Goal: Book appointment/travel/reservation

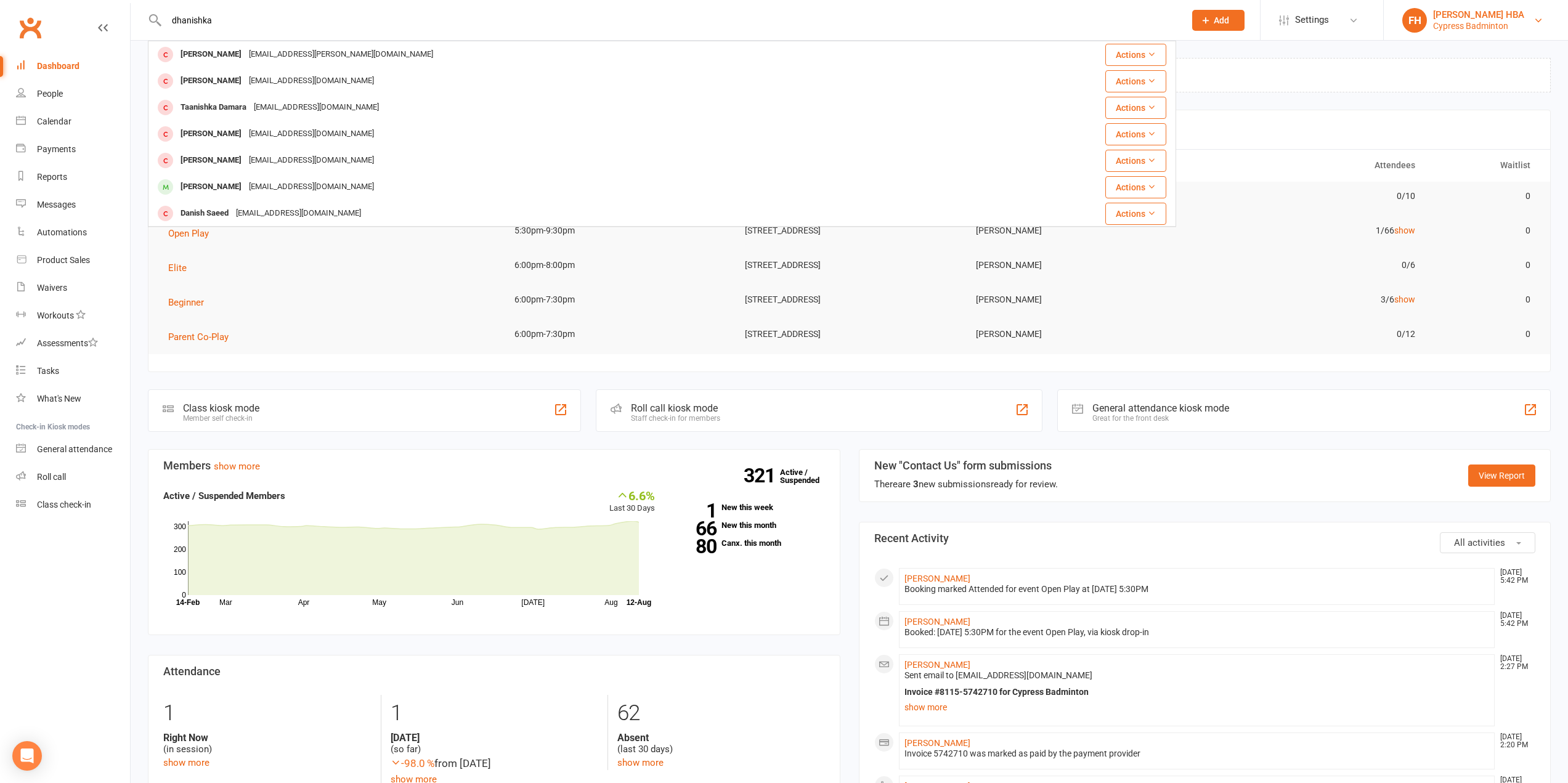
type input "dhanishka"
click at [1469, 31] on link "FH Farinha HBA Cypress Badminton" at bounding box center [1475, 20] width 147 height 25
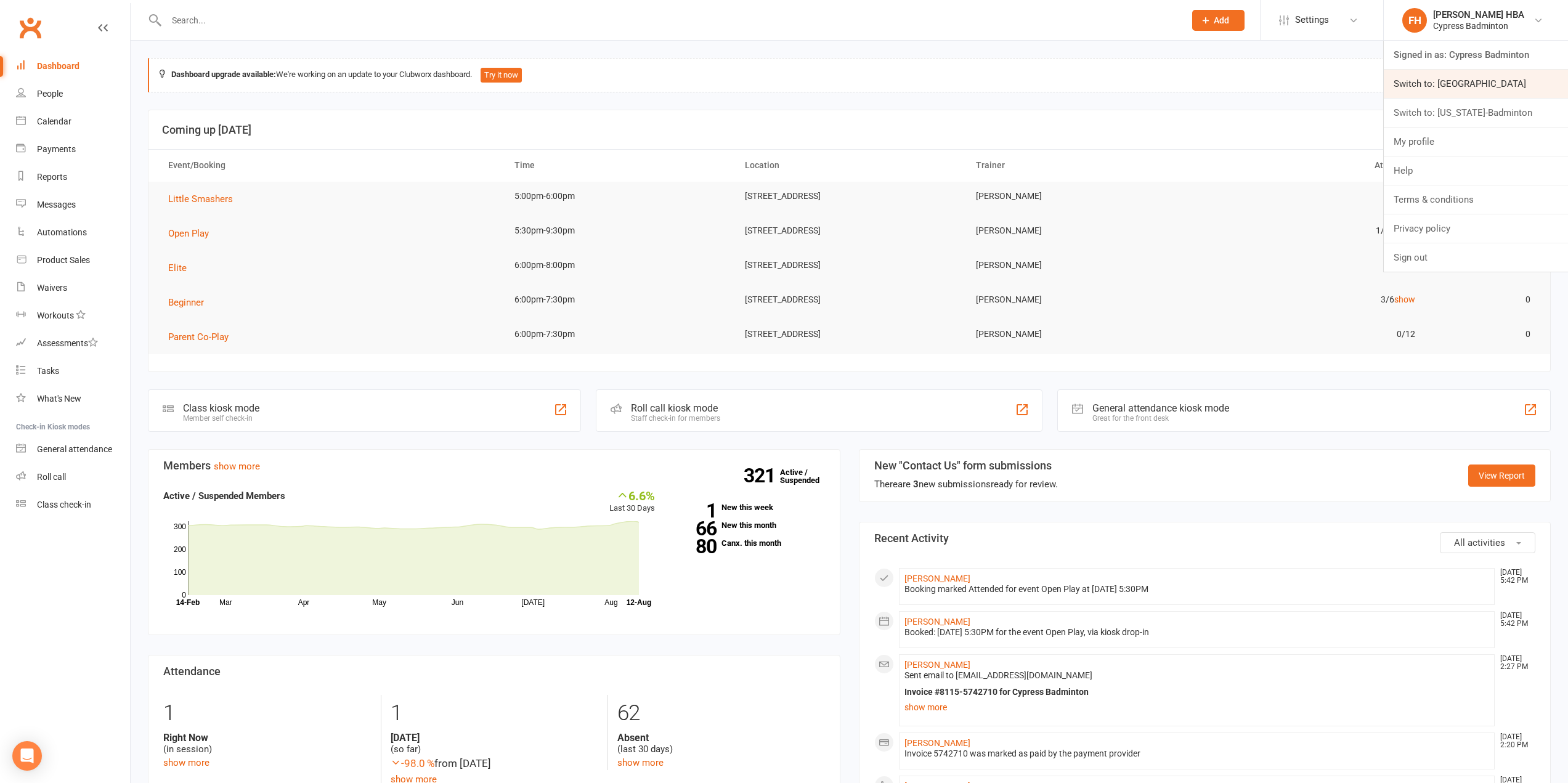
click at [1465, 84] on link "Switch to: Houston Badminton Academy" at bounding box center [1475, 84] width 184 height 28
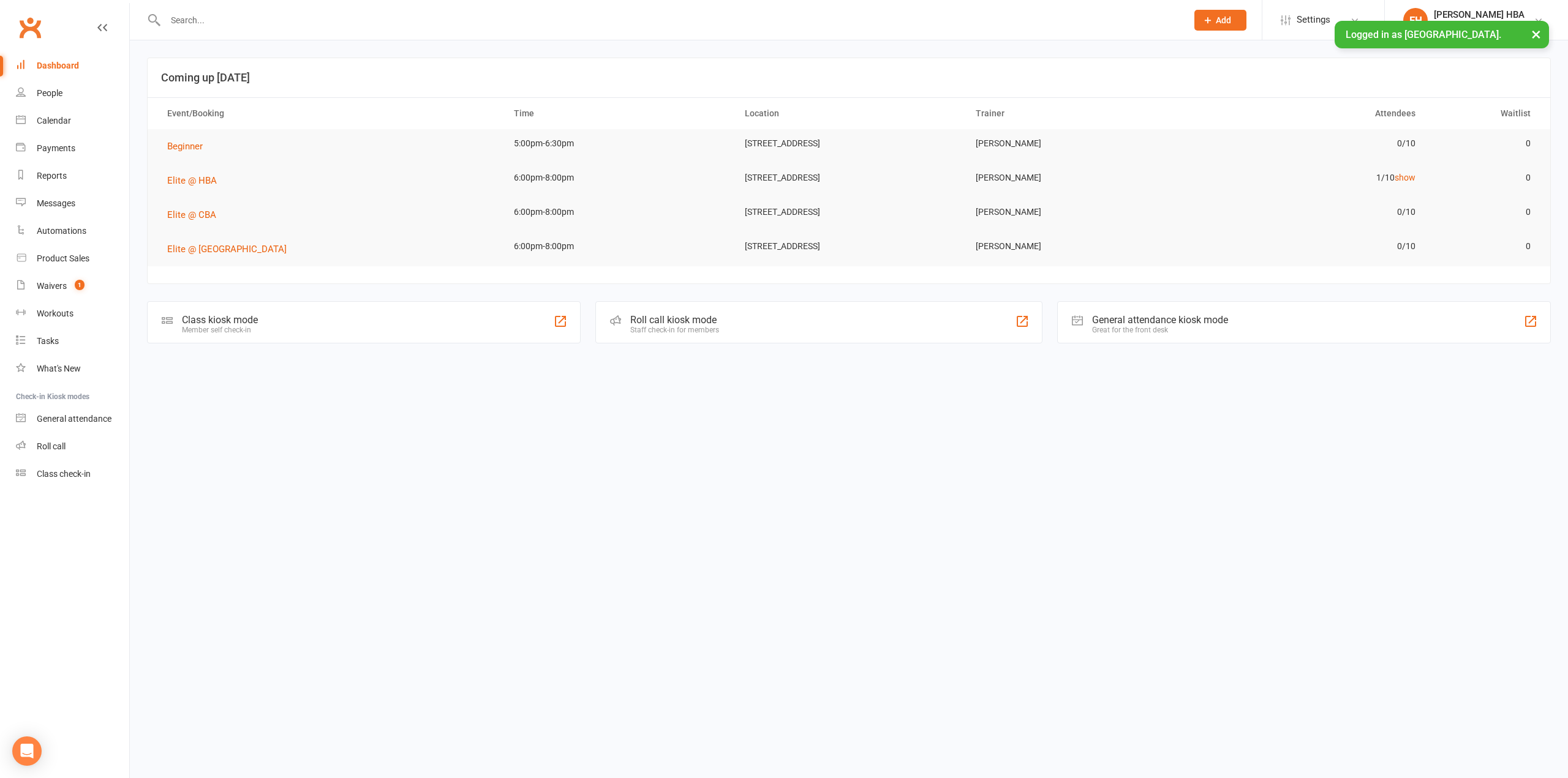
click at [394, 14] on input "text" at bounding box center [670, 20] width 1017 height 17
paste input "dhanishka"
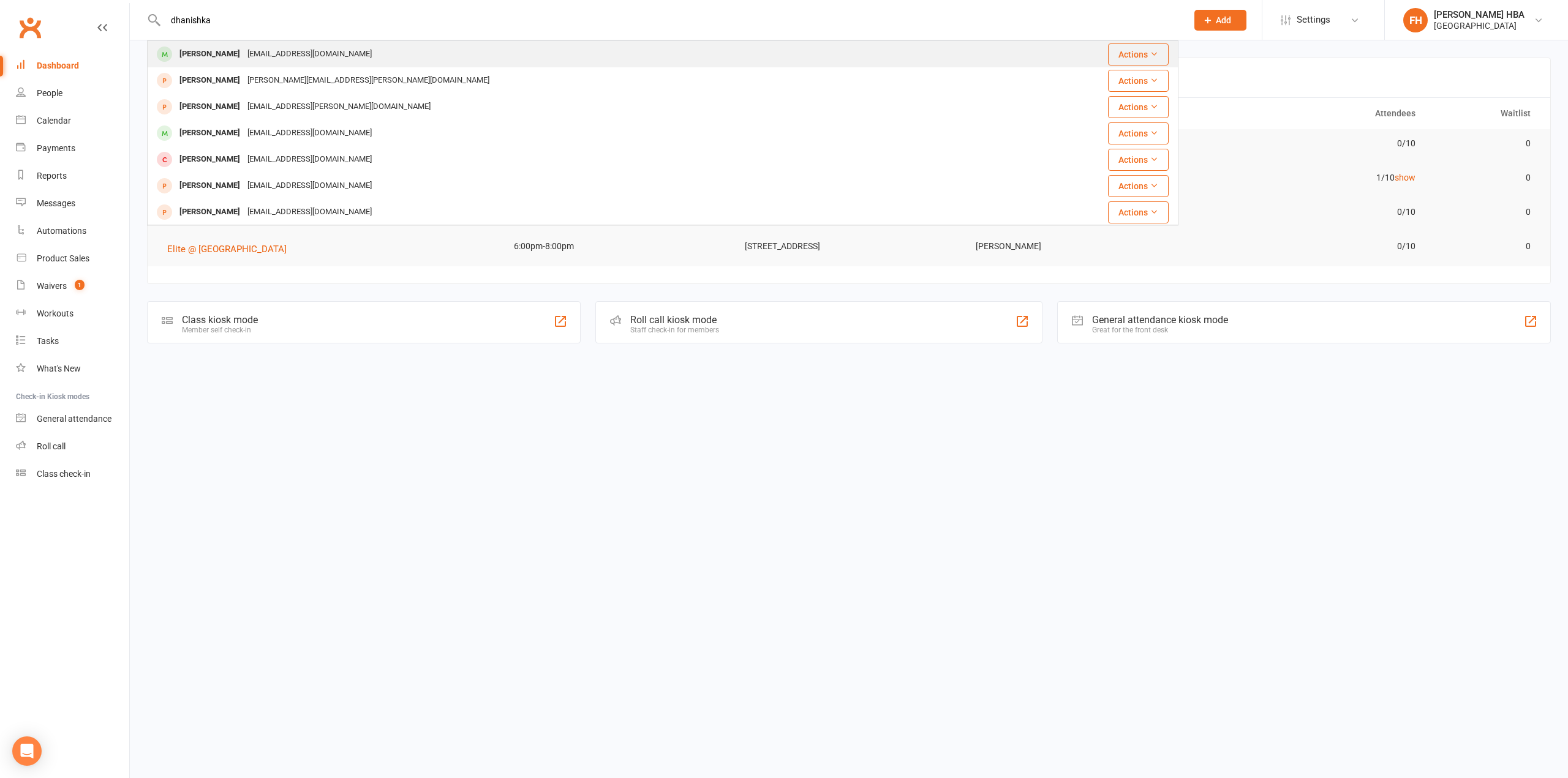
type input "dhanishka"
click at [359, 60] on div "senthilkumarwrites@gmail.com" at bounding box center [309, 55] width 132 height 18
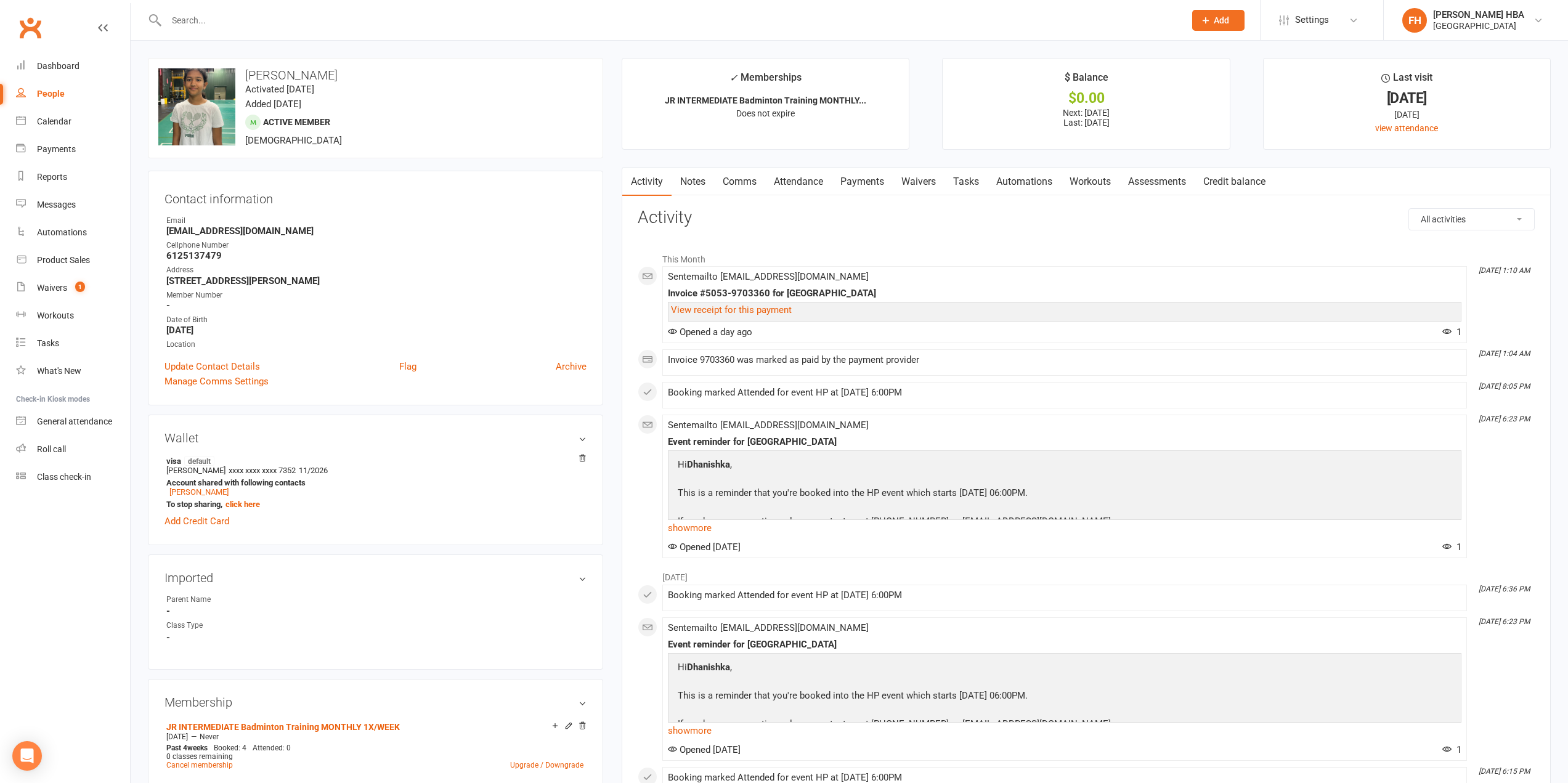
click at [806, 187] on link "Attendance" at bounding box center [798, 182] width 67 height 28
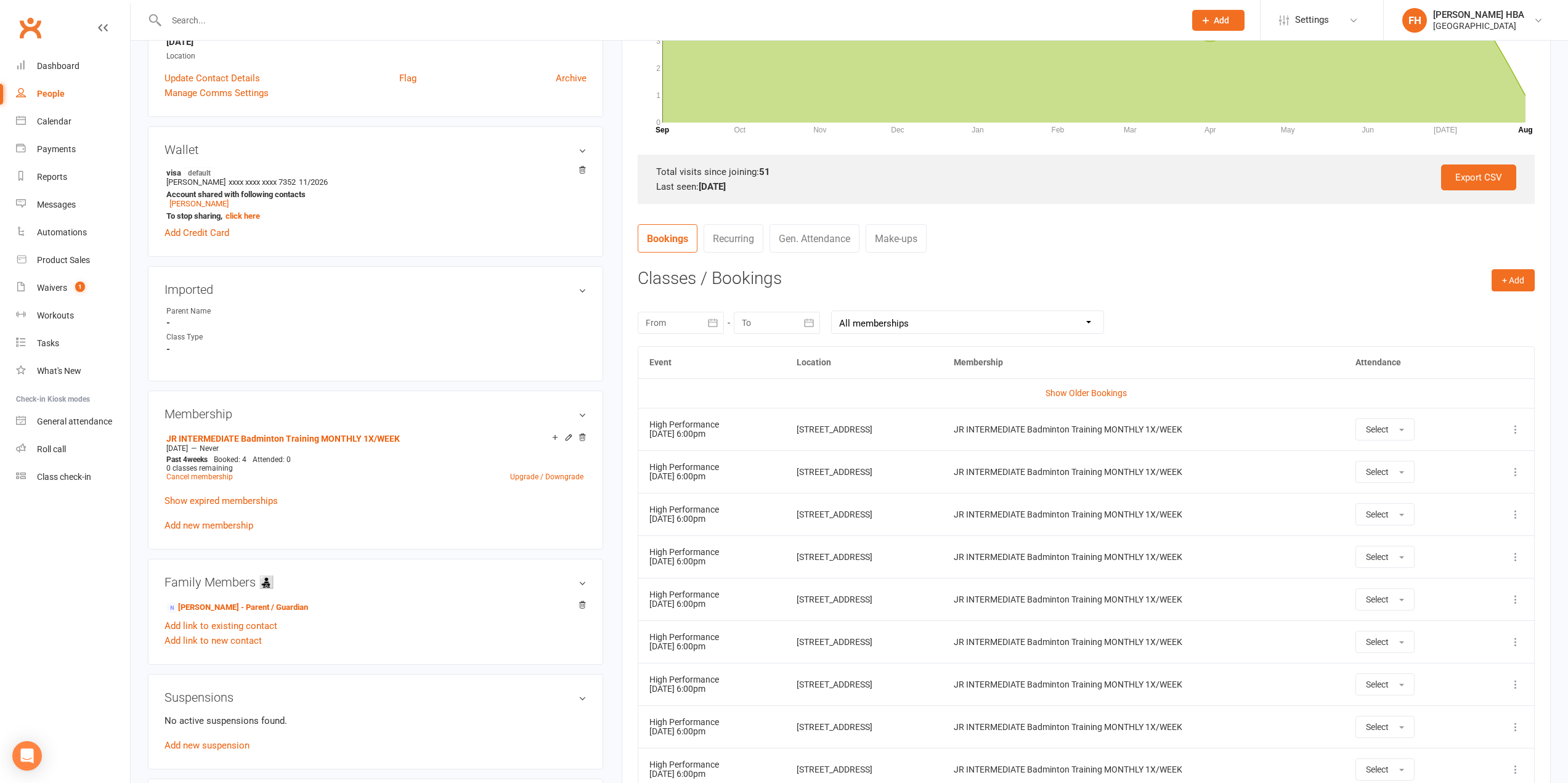
scroll to position [308, 0]
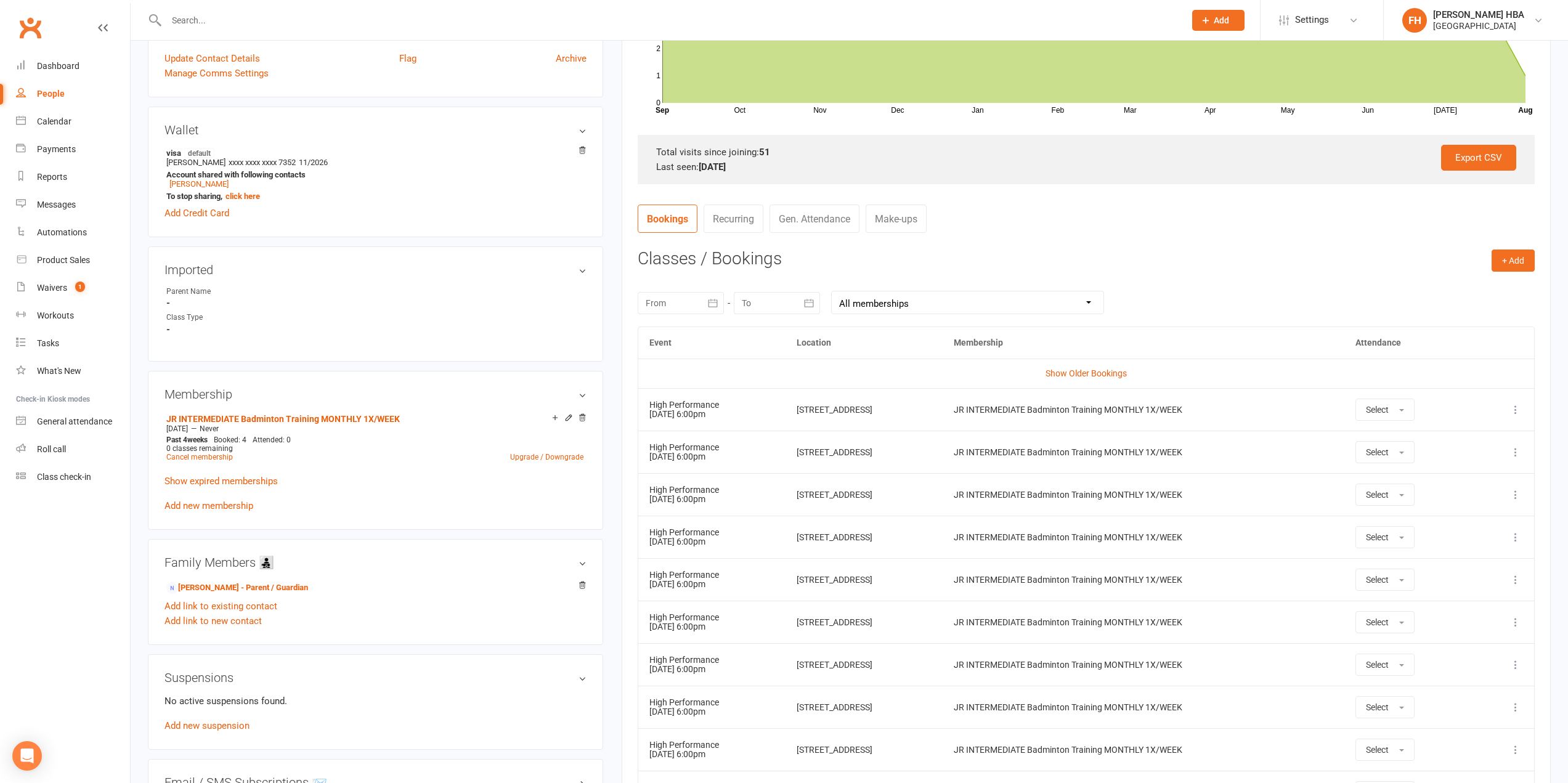
click at [1521, 404] on td "More info View event Remove booking" at bounding box center [1504, 409] width 59 height 43
click at [1517, 409] on icon at bounding box center [1515, 410] width 12 height 12
click at [1485, 491] on link "Remove booking" at bounding box center [1461, 483] width 122 height 25
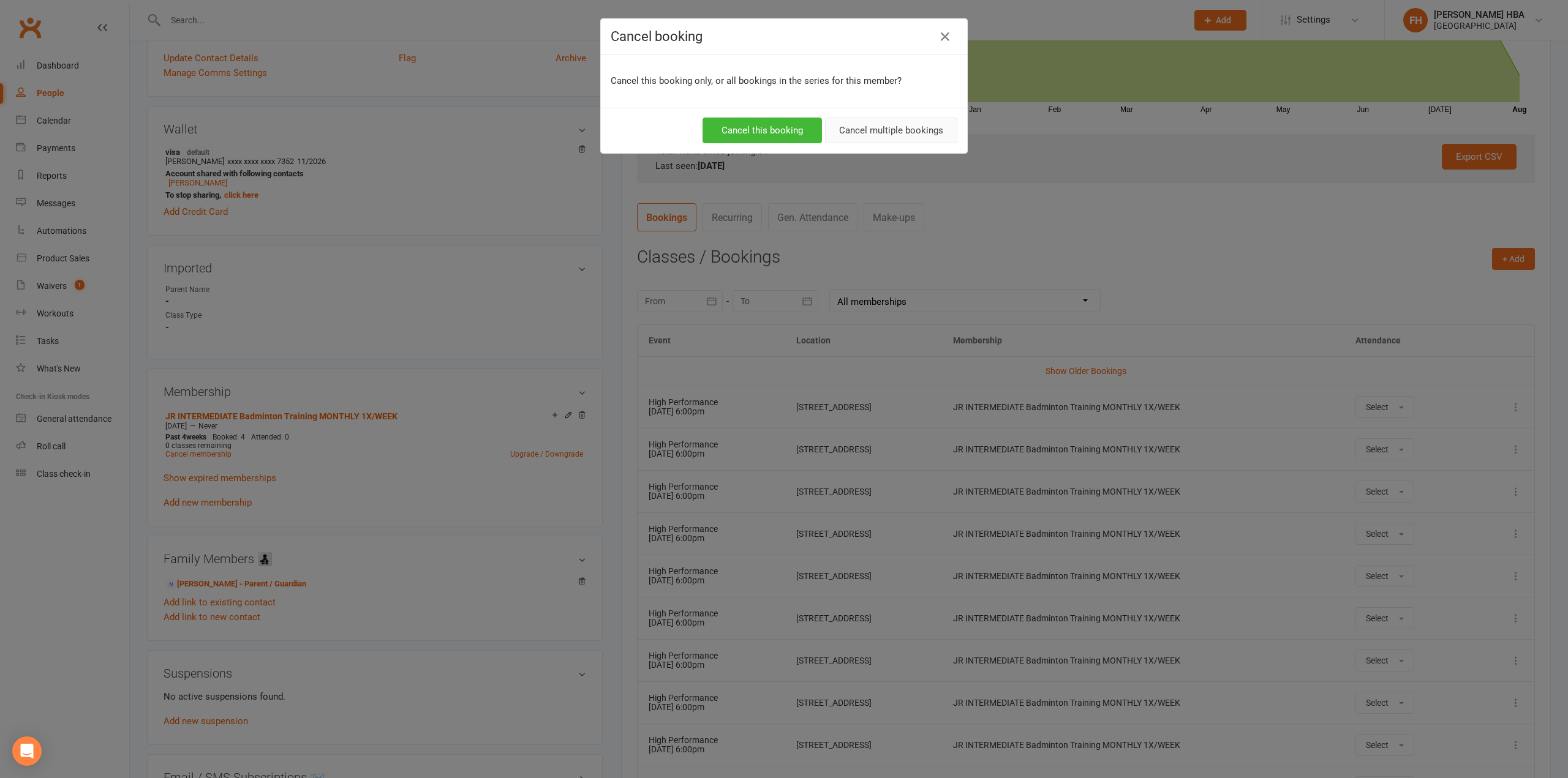
click at [882, 132] on button "Cancel multiple bookings" at bounding box center [890, 130] width 132 height 26
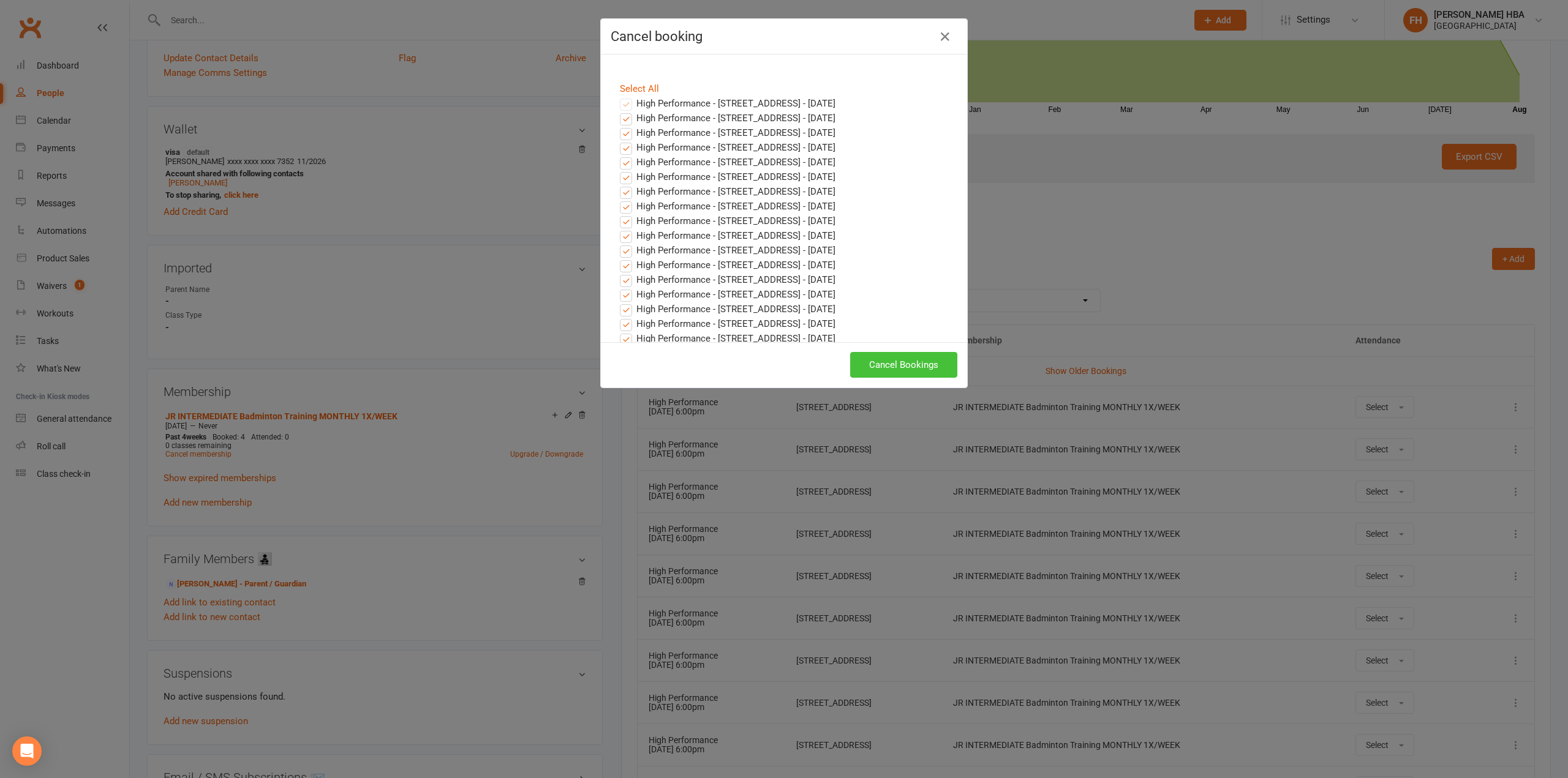
click at [899, 361] on button "Cancel Bookings" at bounding box center [904, 365] width 107 height 26
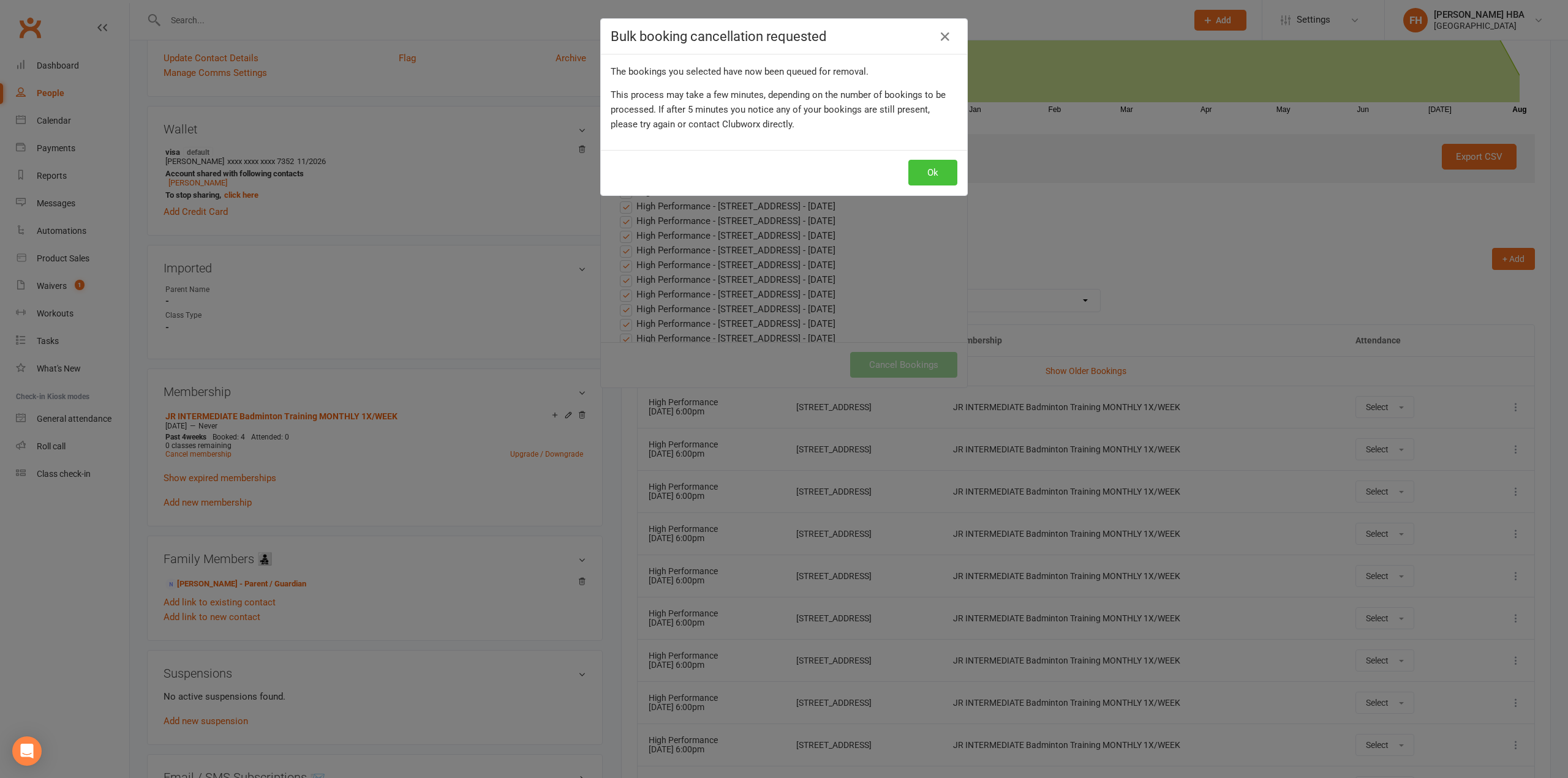
click at [934, 169] on button "Ok" at bounding box center [932, 173] width 49 height 26
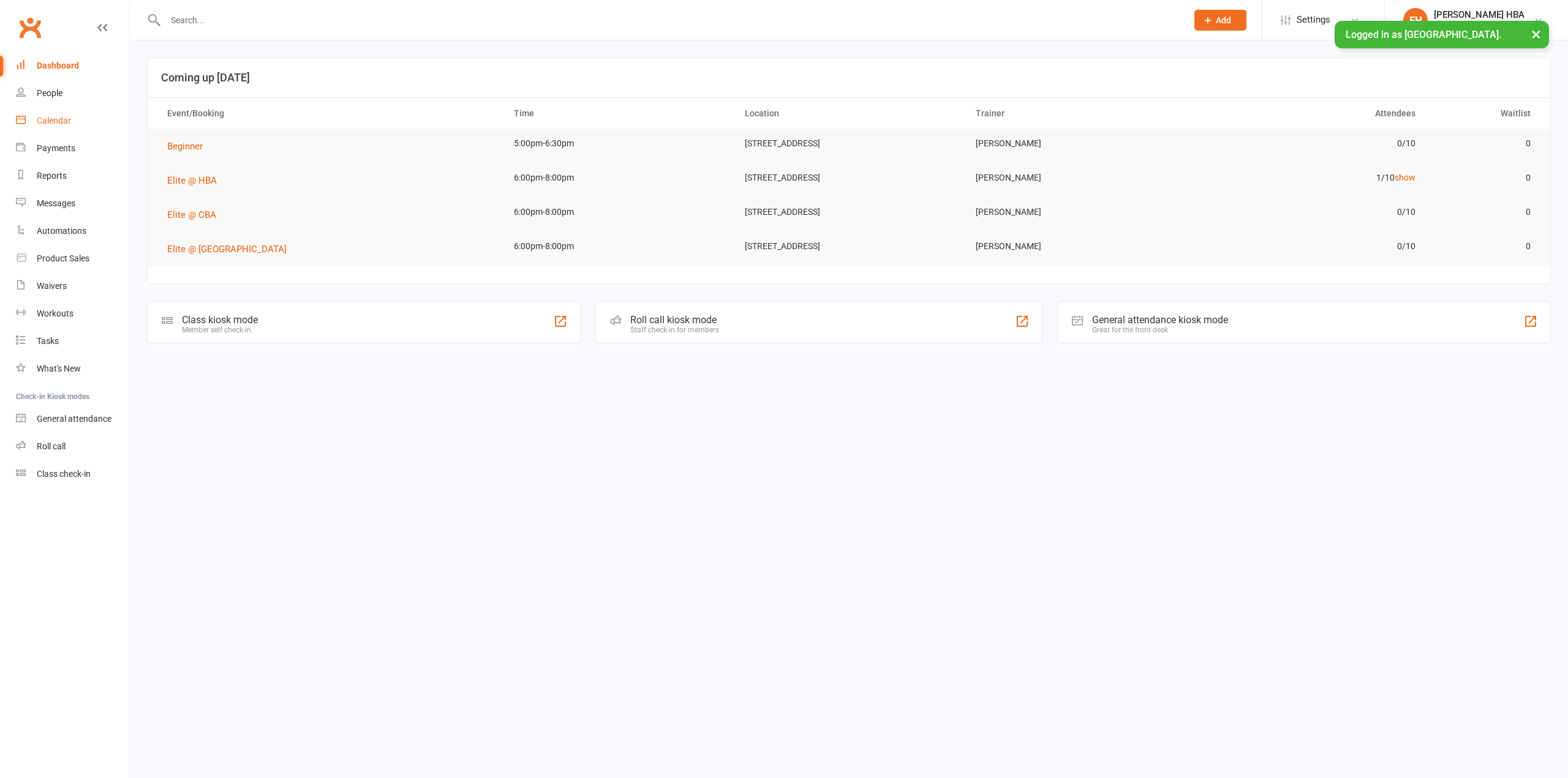
click at [36, 127] on link "Calendar" at bounding box center [73, 121] width 113 height 28
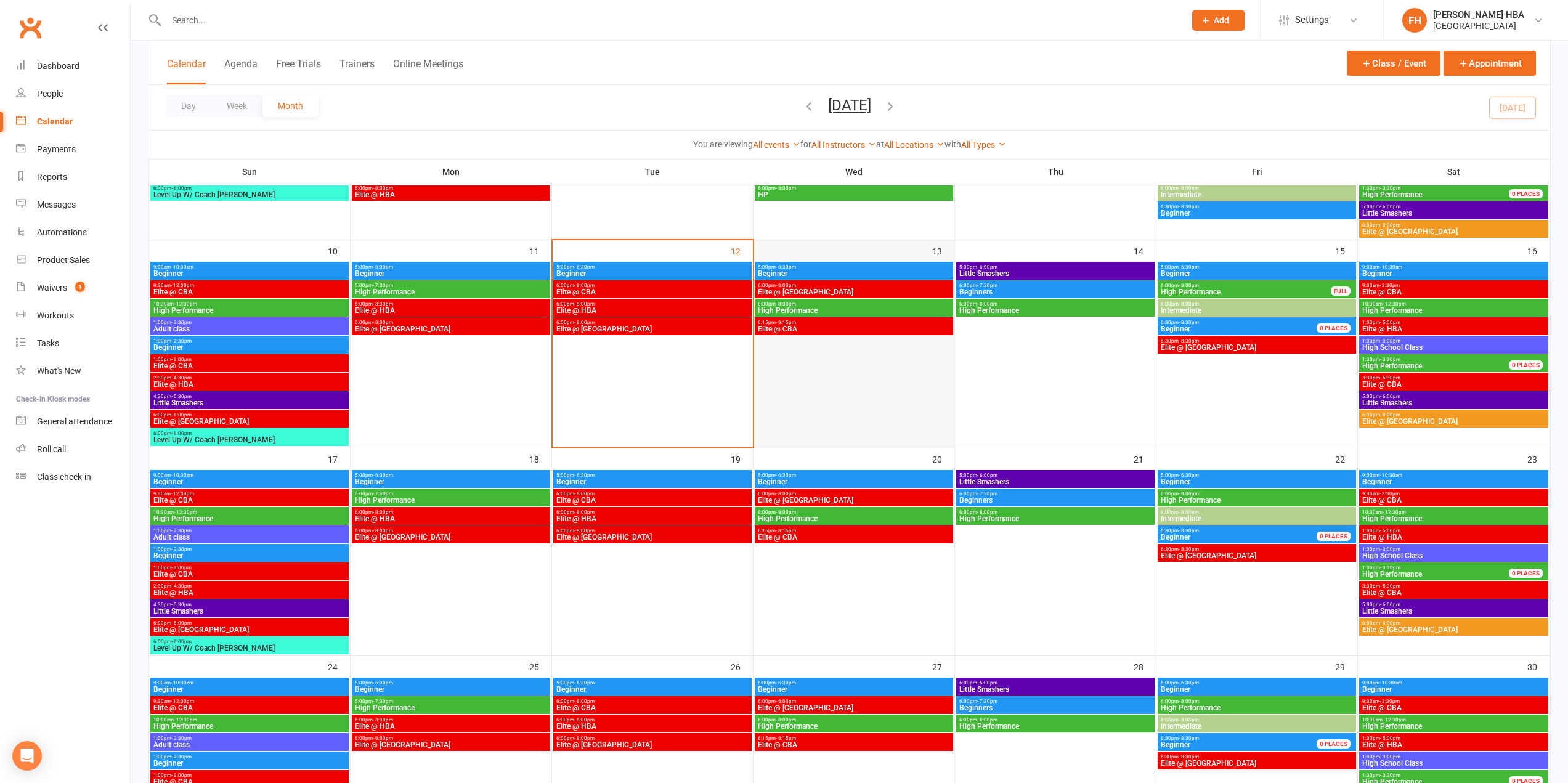
scroll to position [370, 0]
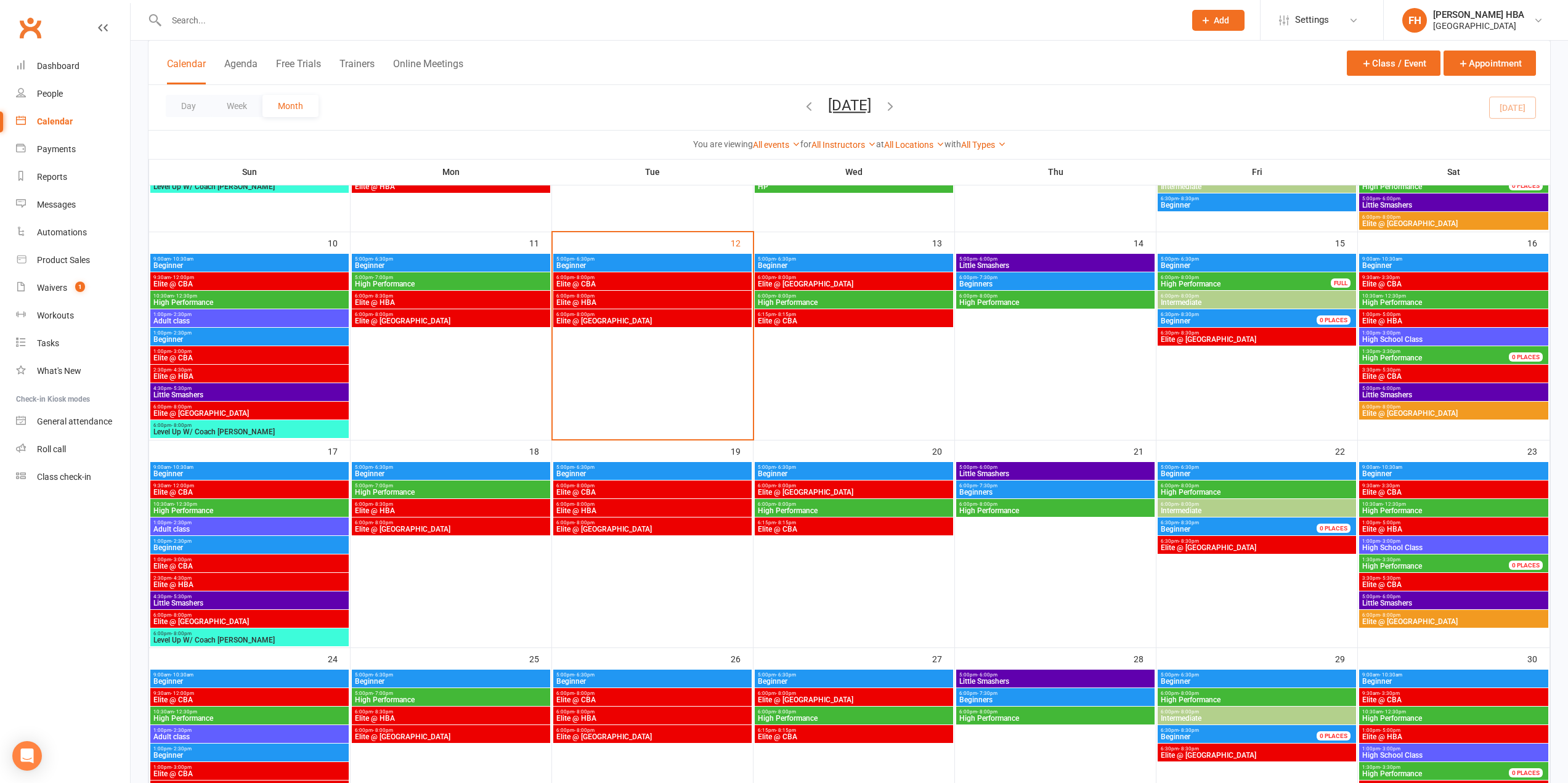
click at [1384, 296] on span "- 12:30pm" at bounding box center [1393, 296] width 23 height 6
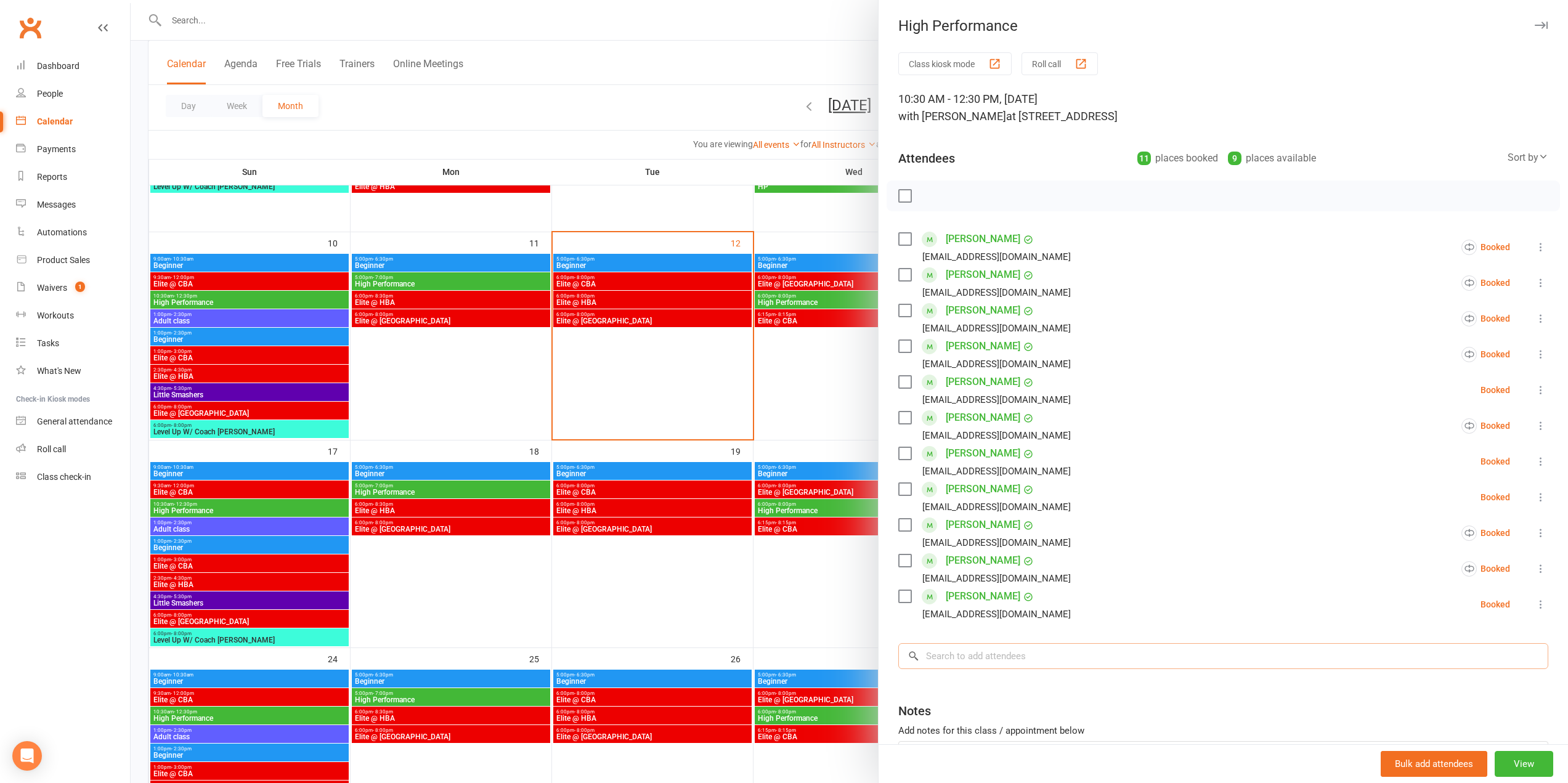
click at [1156, 657] on input "search" at bounding box center [1223, 657] width 650 height 26
paste input "dhanishka"
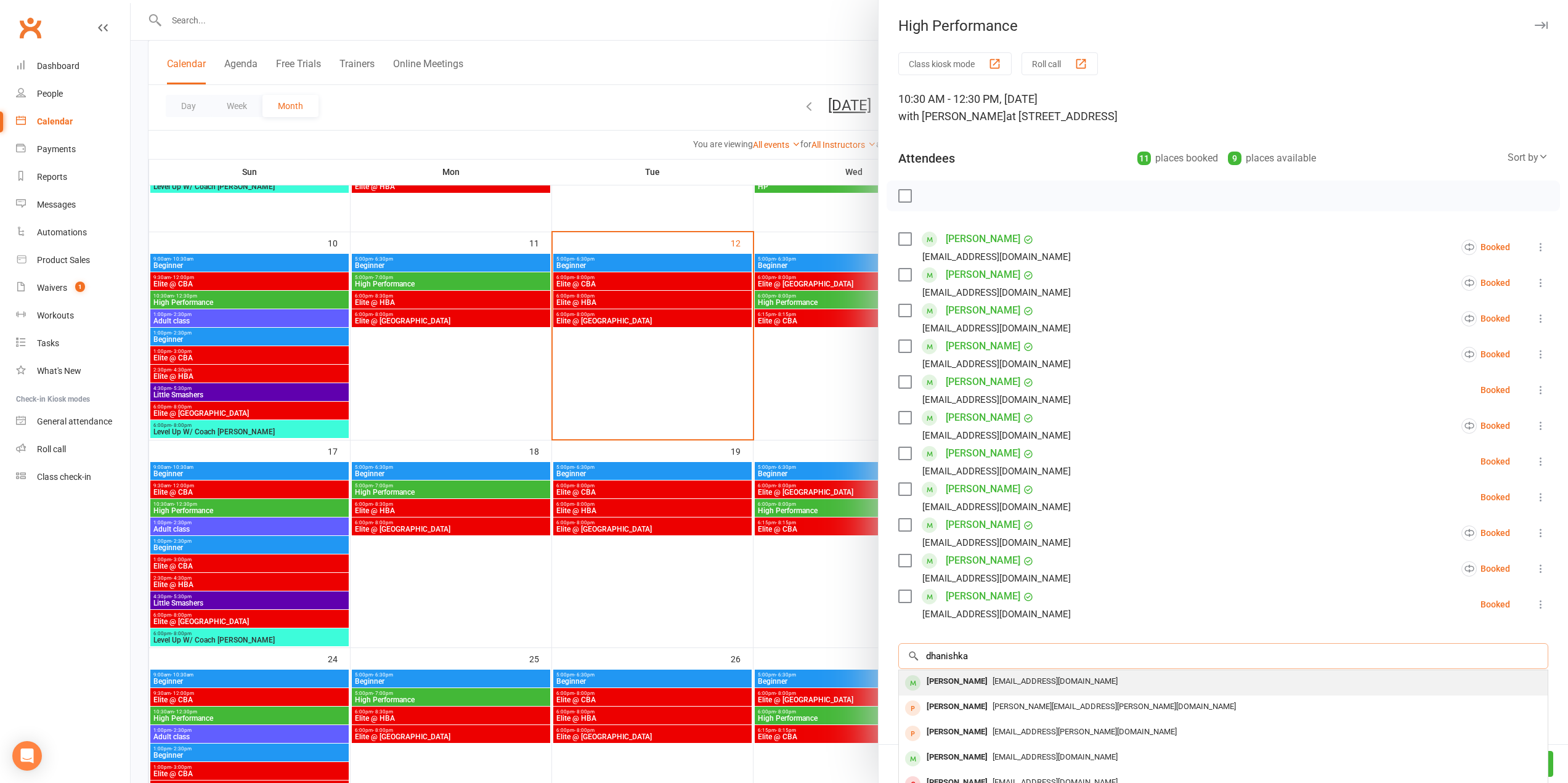
type input "dhanishka"
click at [1028, 683] on span "[EMAIL_ADDRESS][DOMAIN_NAME]" at bounding box center [1054, 681] width 125 height 9
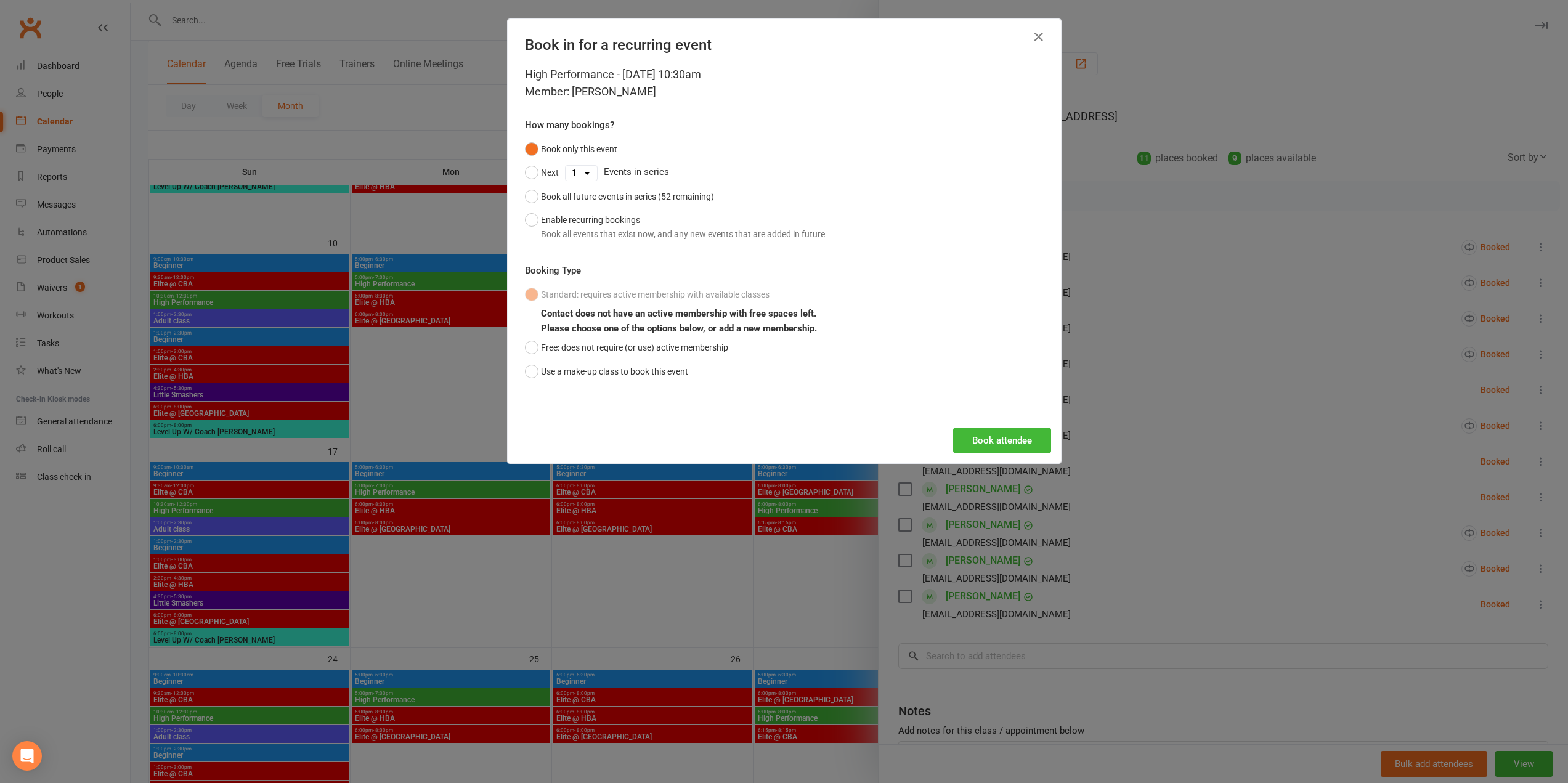
click at [416, 263] on div "Book in for a recurring event High Performance - Aug 16, 2025 10:30am Member: D…" at bounding box center [784, 391] width 1568 height 783
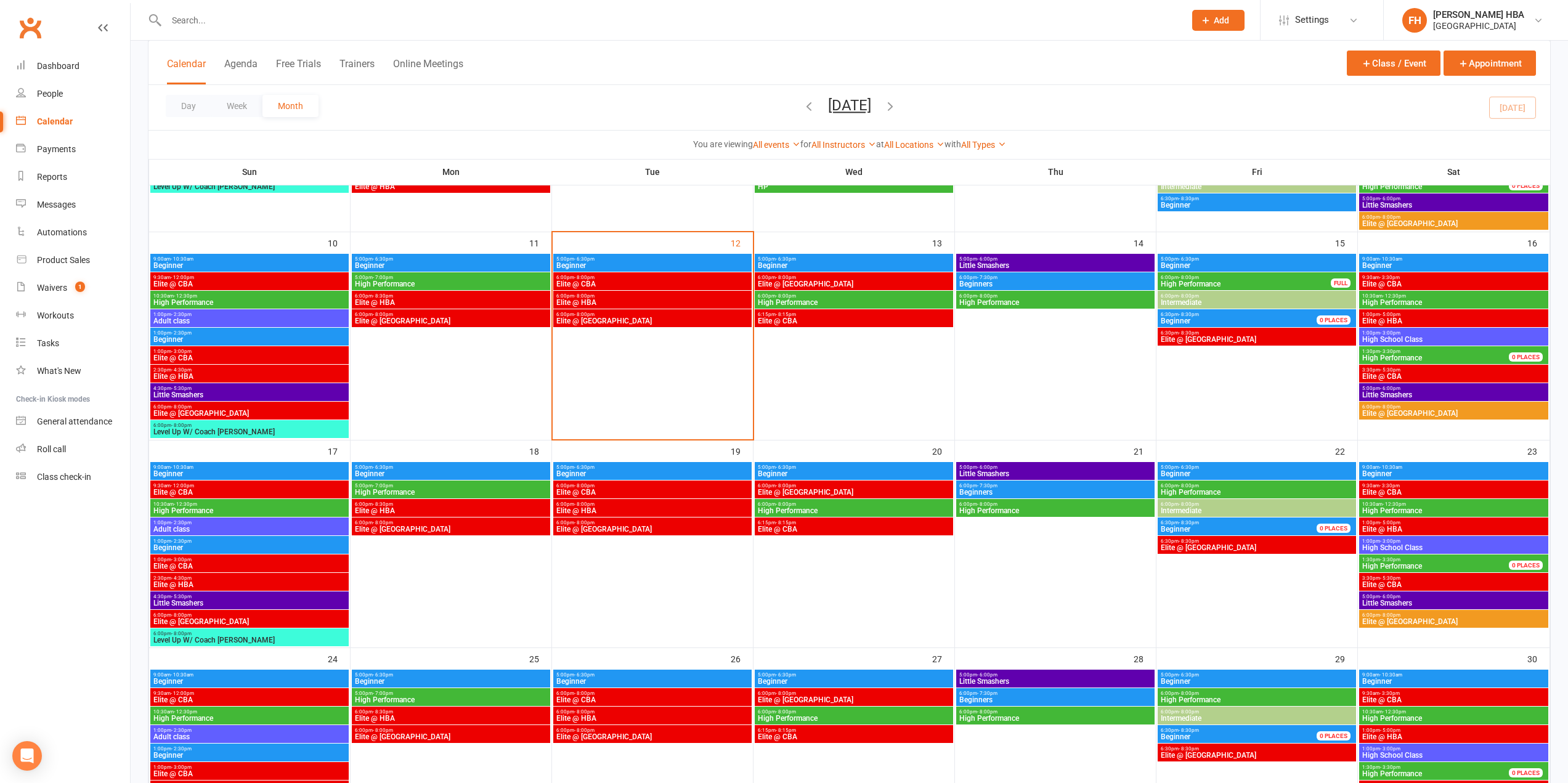
click at [1382, 300] on span "High Performance" at bounding box center [1453, 302] width 184 height 7
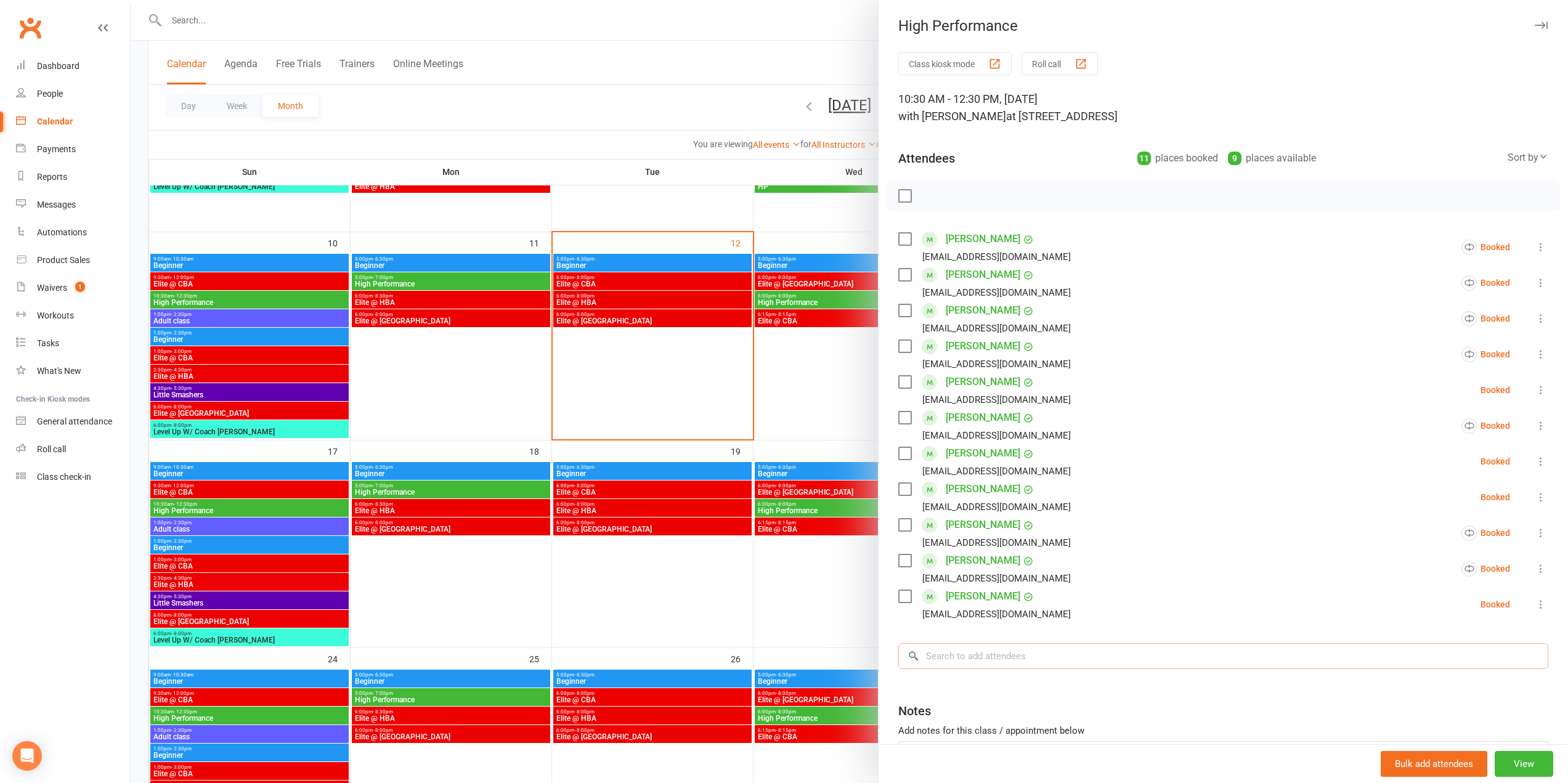
click at [1035, 661] on input "search" at bounding box center [1223, 657] width 650 height 26
paste input "dhanishka"
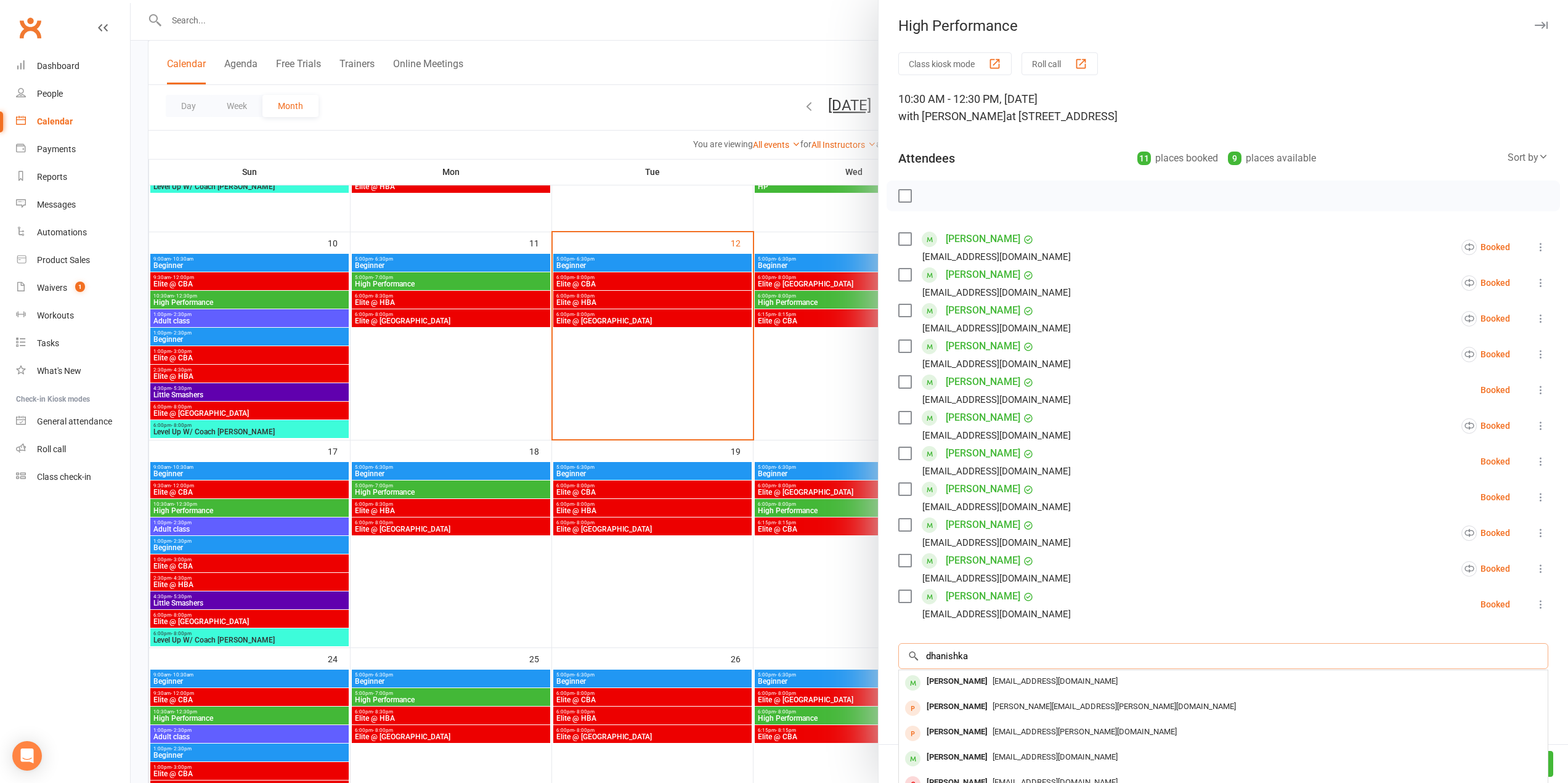
type input "dhanishka"
click at [992, 680] on div "Dhanishka Senthil Kumar" at bounding box center [956, 682] width 71 height 18
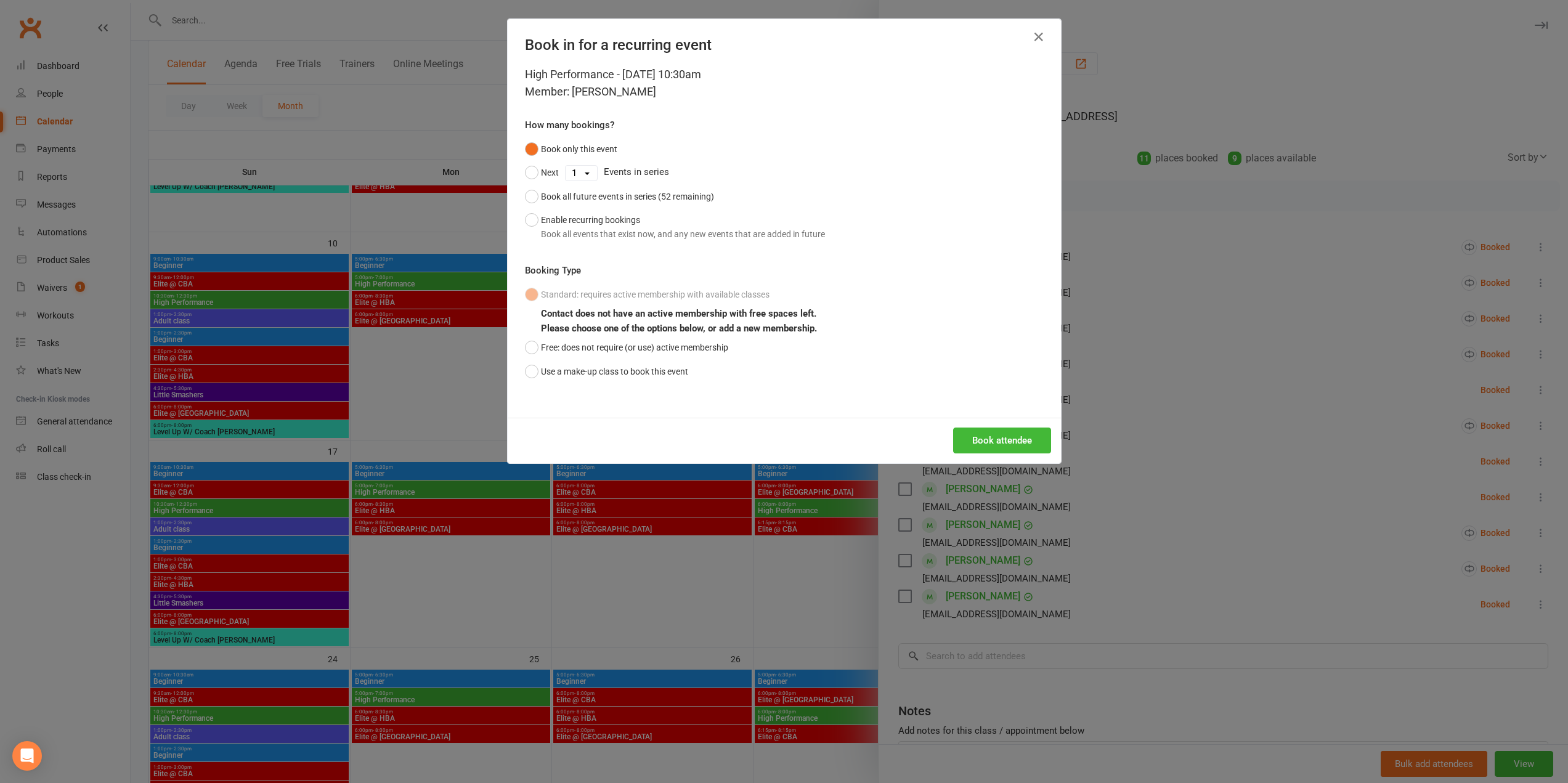
click at [1288, 234] on div "Book in for a recurring event High Performance - Aug 16, 2025 10:30am Member: D…" at bounding box center [784, 391] width 1568 height 783
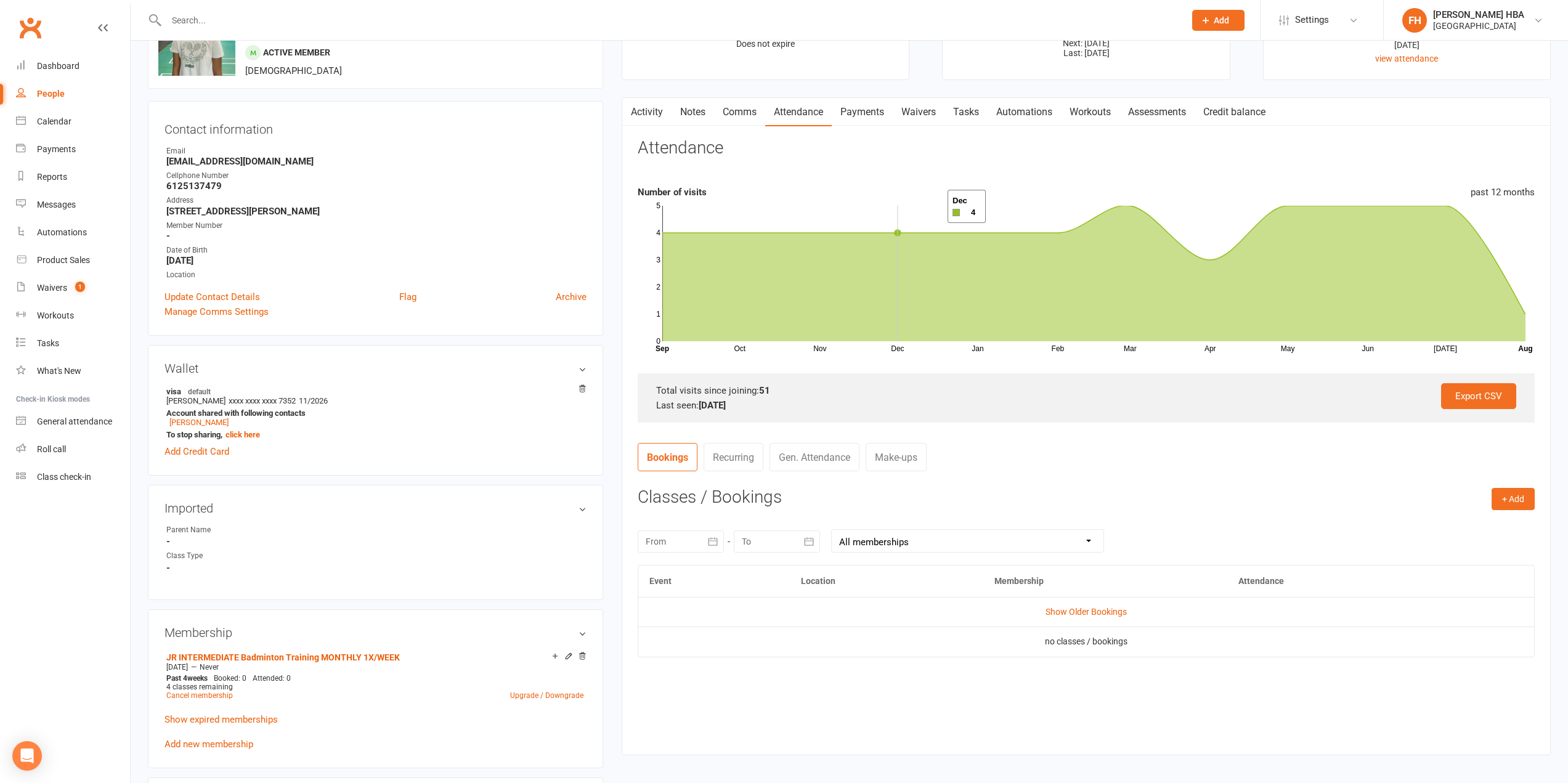
scroll to position [62, 0]
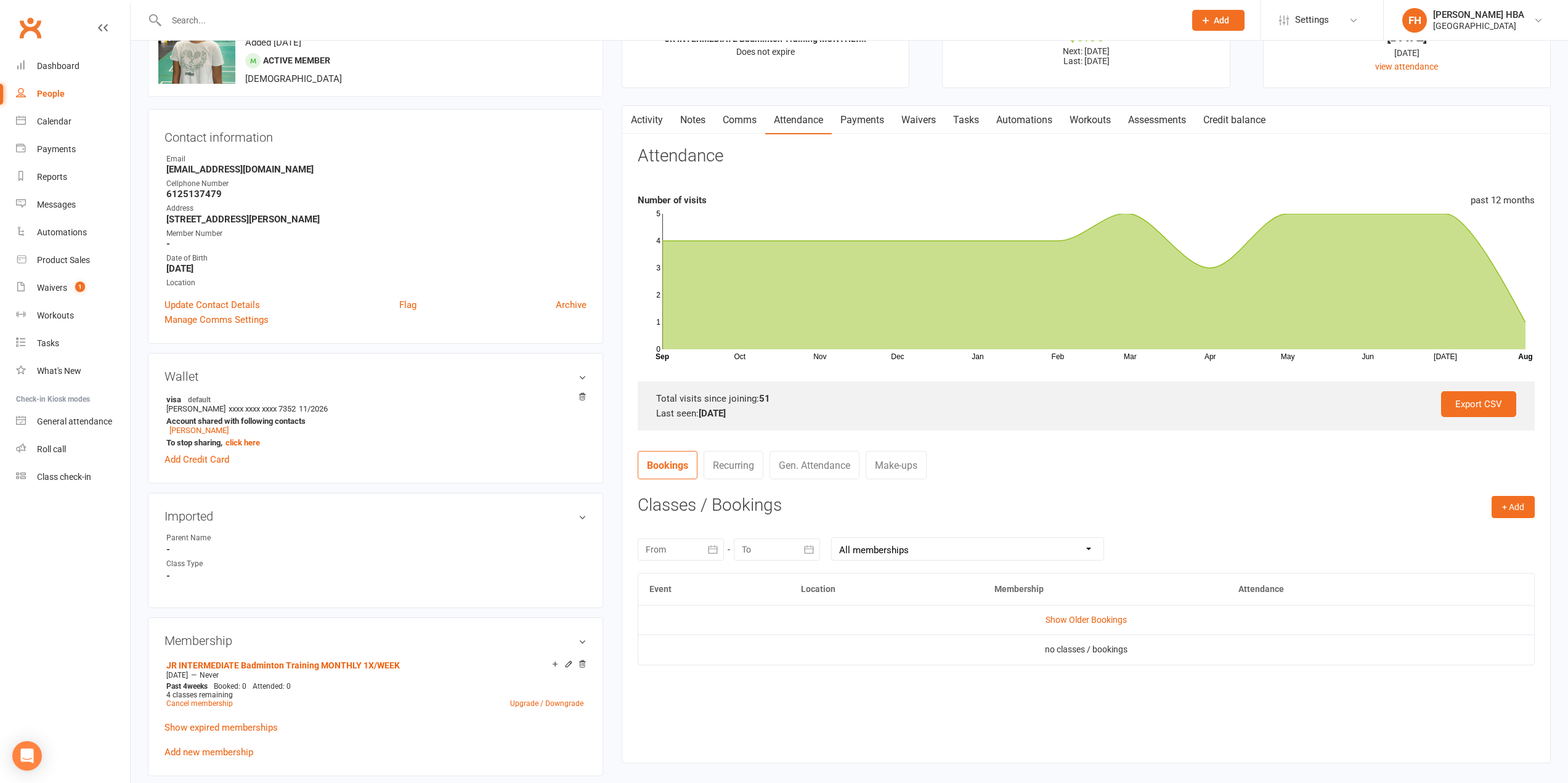
click at [864, 118] on link "Payments" at bounding box center [861, 120] width 61 height 28
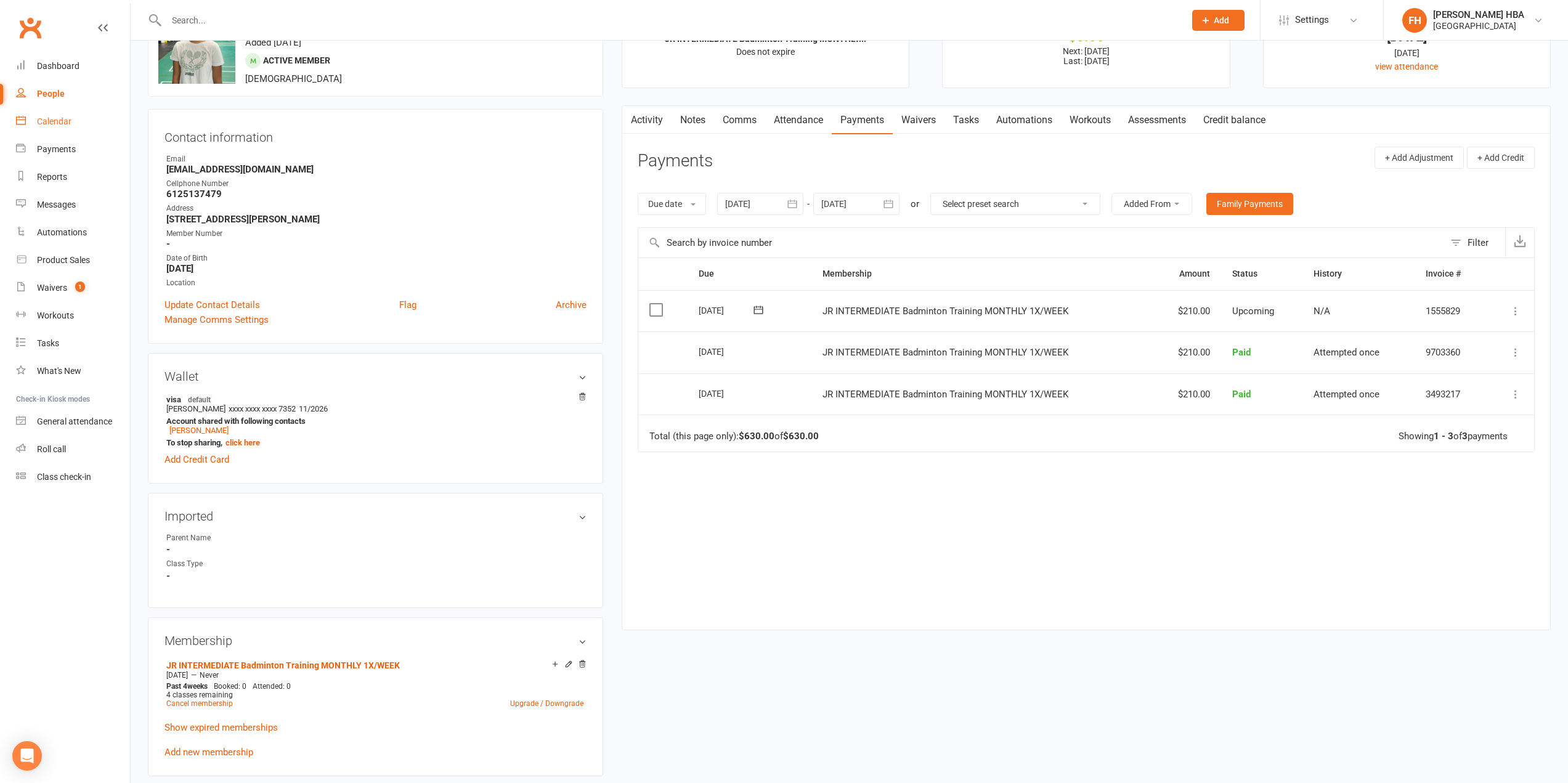
click at [51, 118] on div "Calendar" at bounding box center [54, 121] width 35 height 10
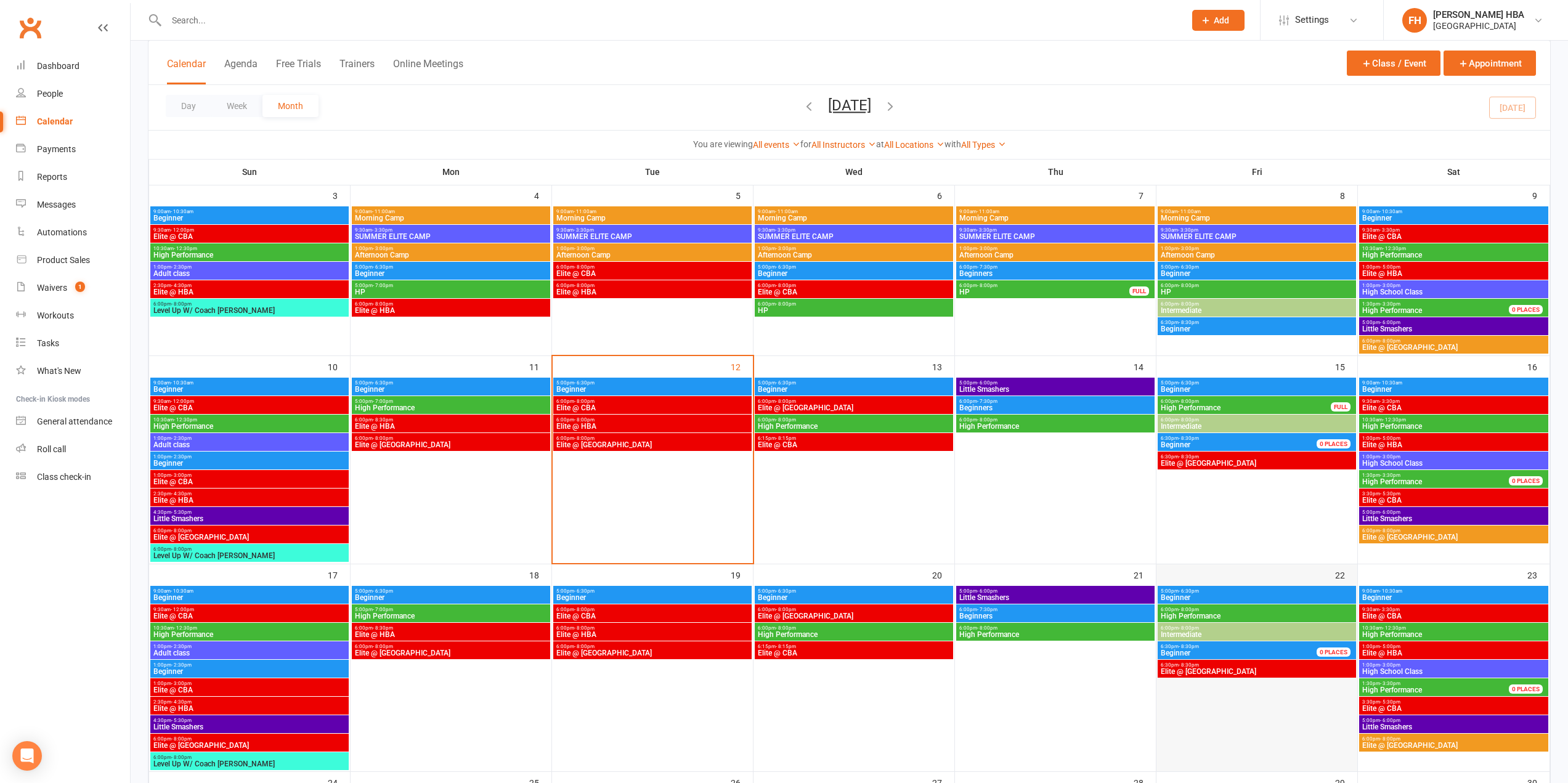
scroll to position [247, 0]
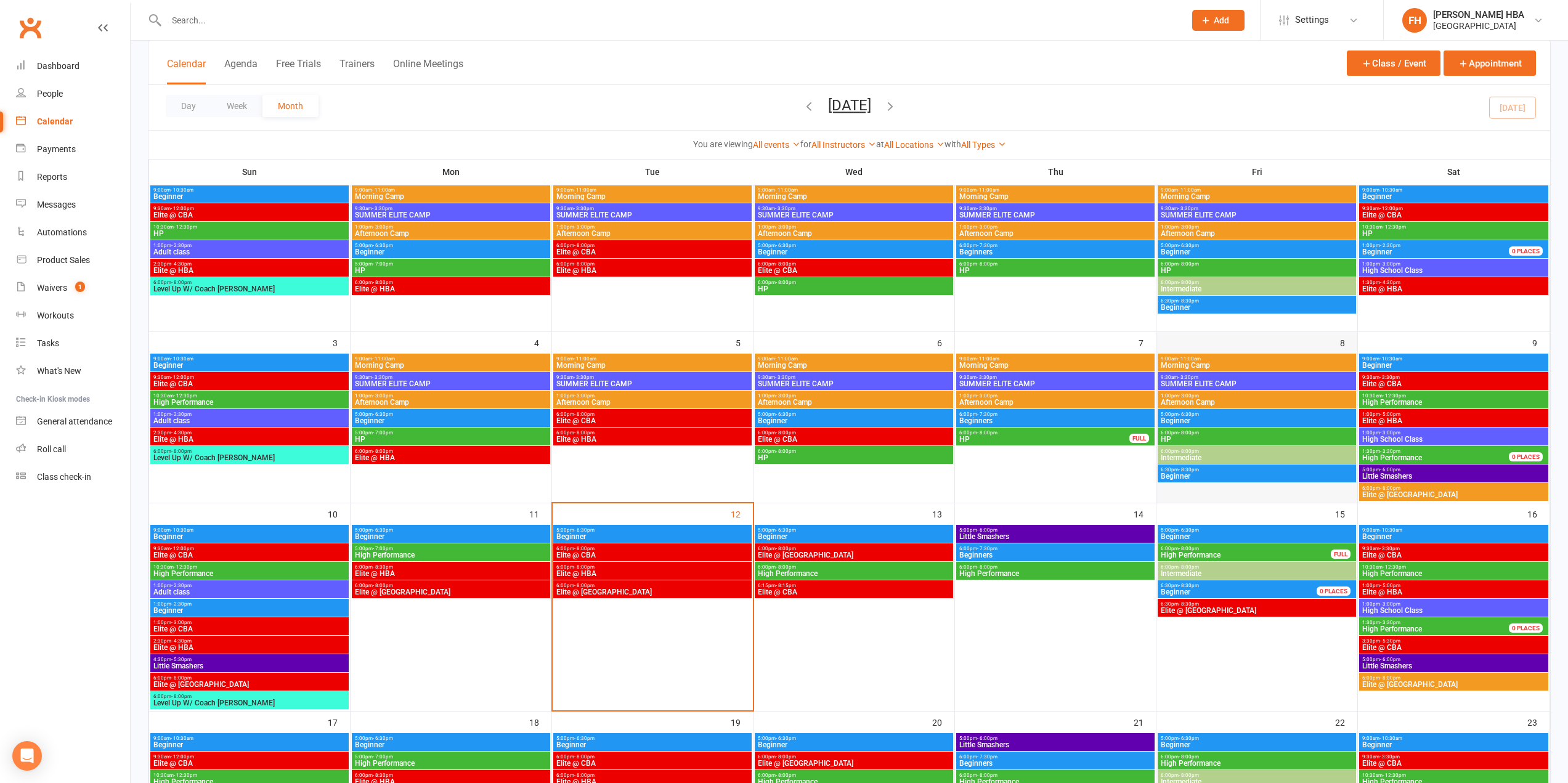
scroll to position [123, 0]
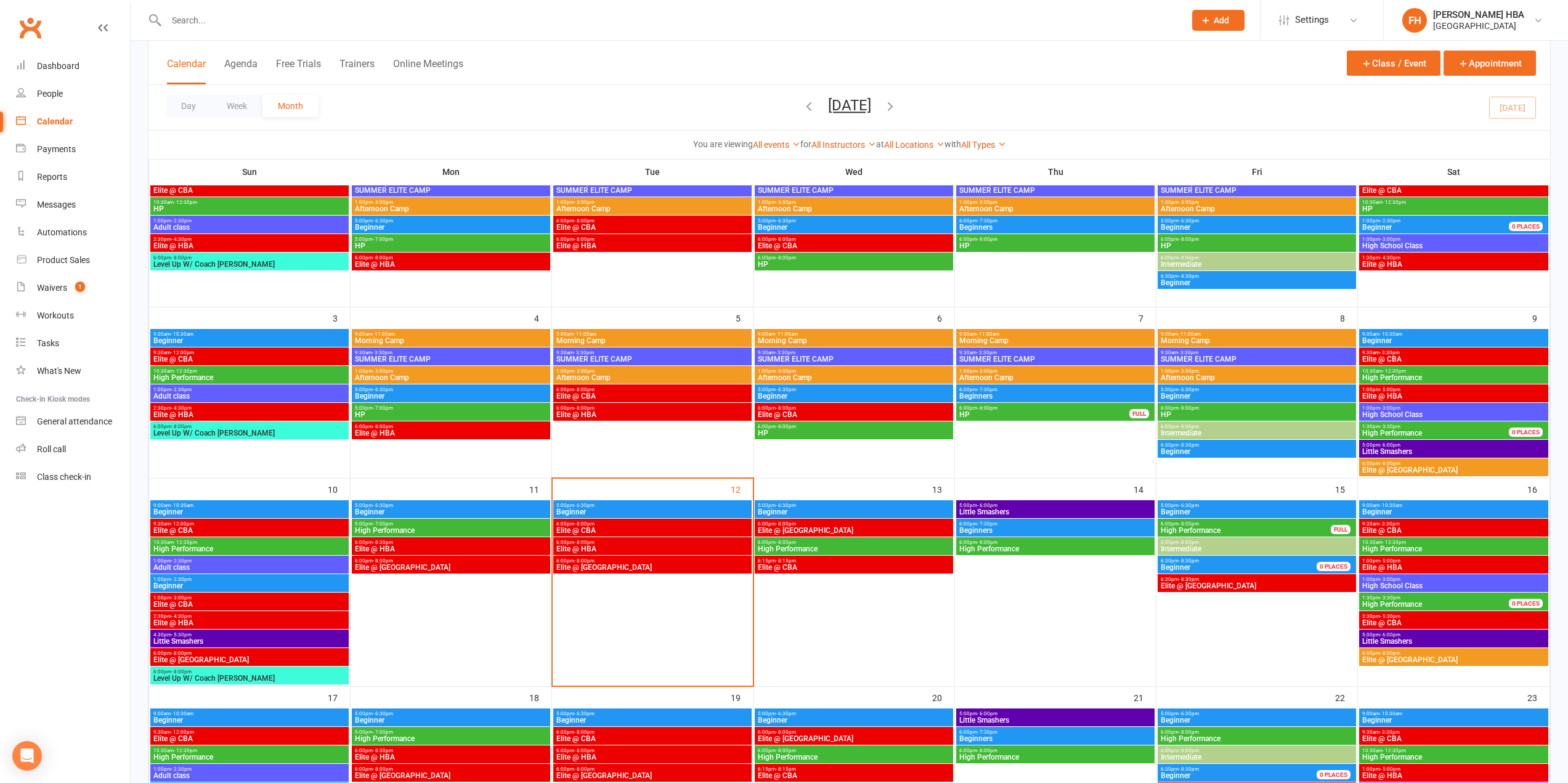
click at [1401, 542] on span "- 12:30pm" at bounding box center [1393, 543] width 23 height 6
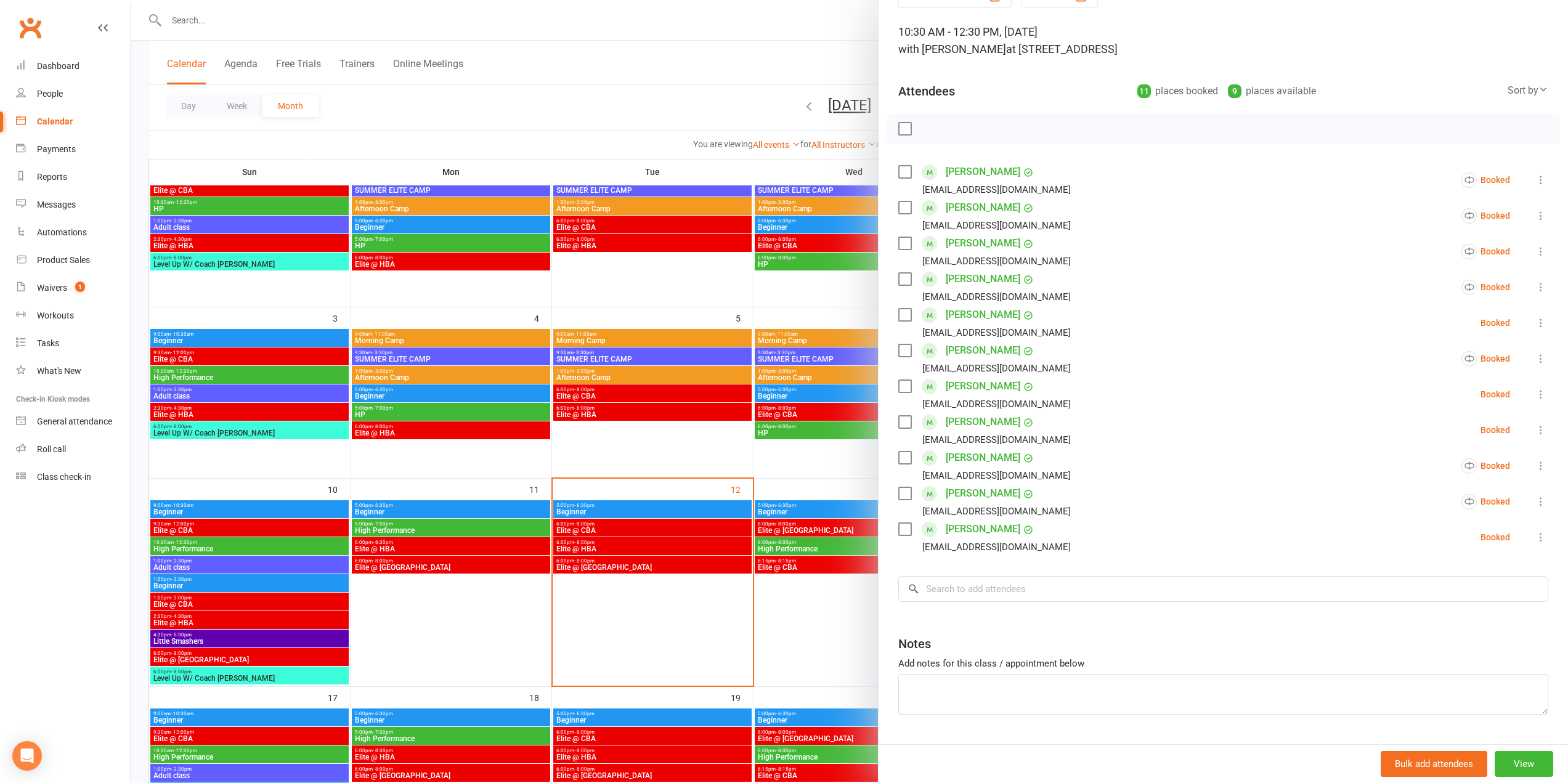
scroll to position [99, 0]
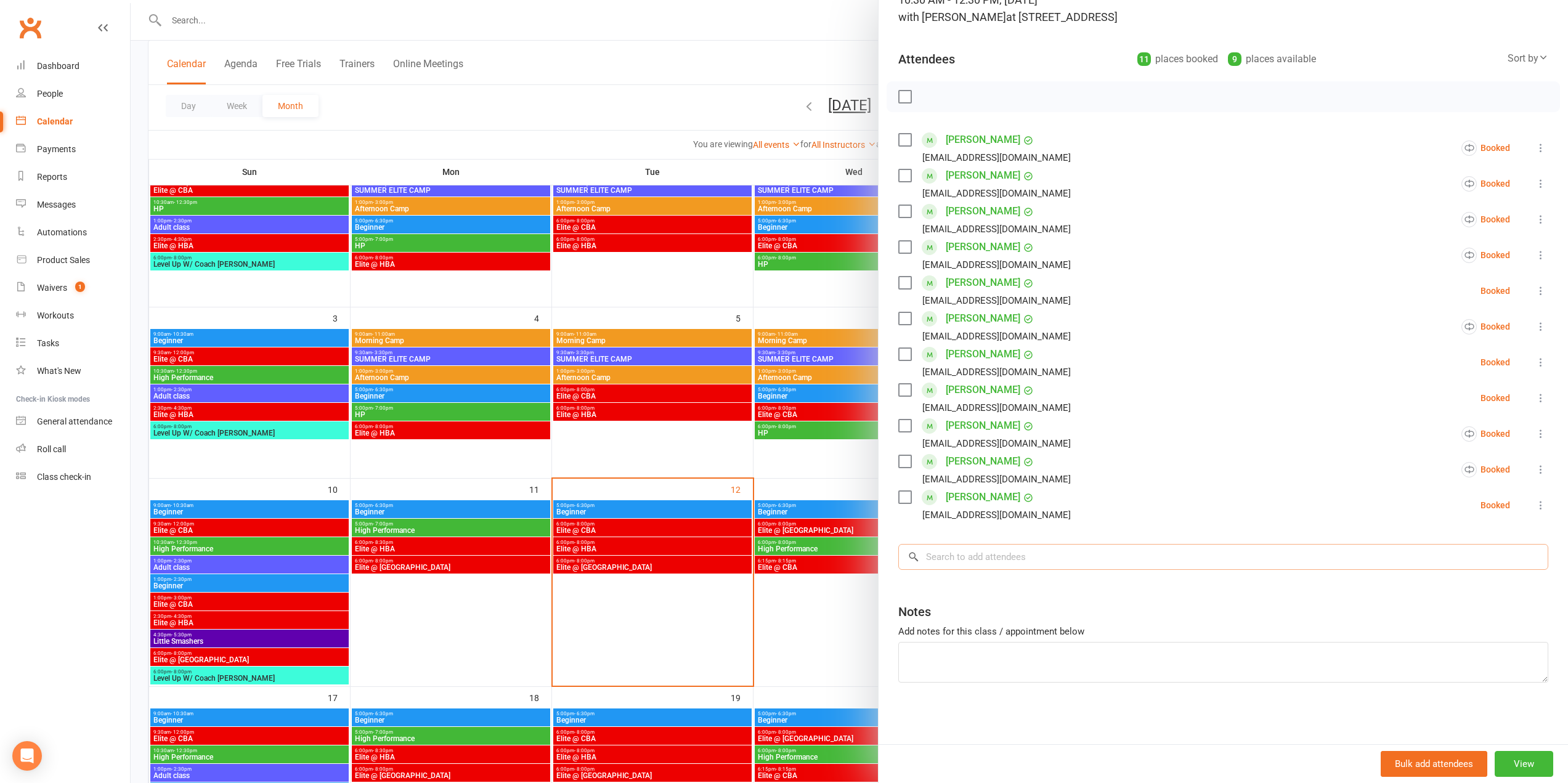
click at [1049, 569] on input "search" at bounding box center [1223, 557] width 650 height 26
paste input "dhanishka"
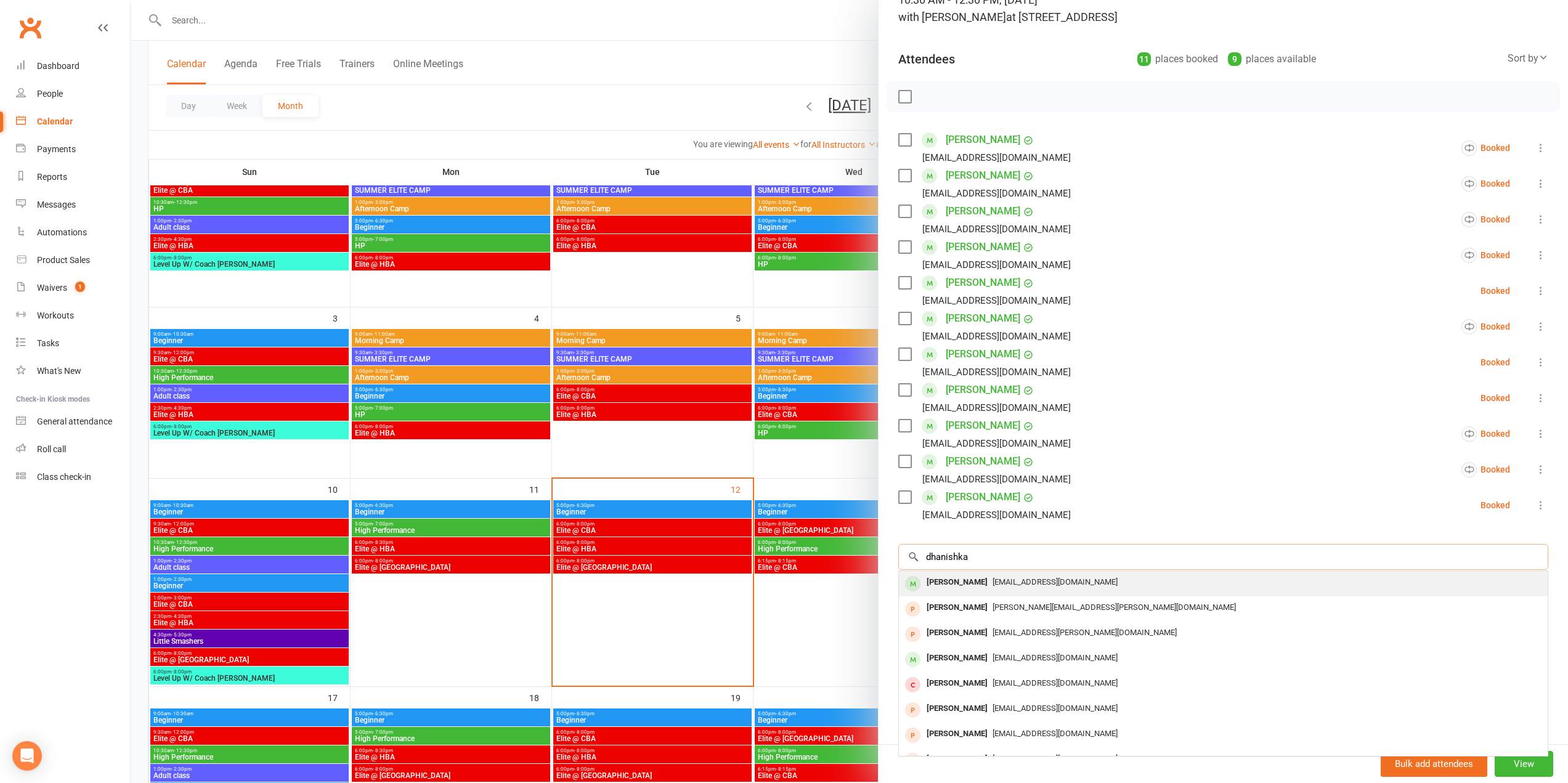
type input "dhanishka"
click at [986, 583] on div "Dhanishka Senthil Kumar" at bounding box center [956, 583] width 71 height 18
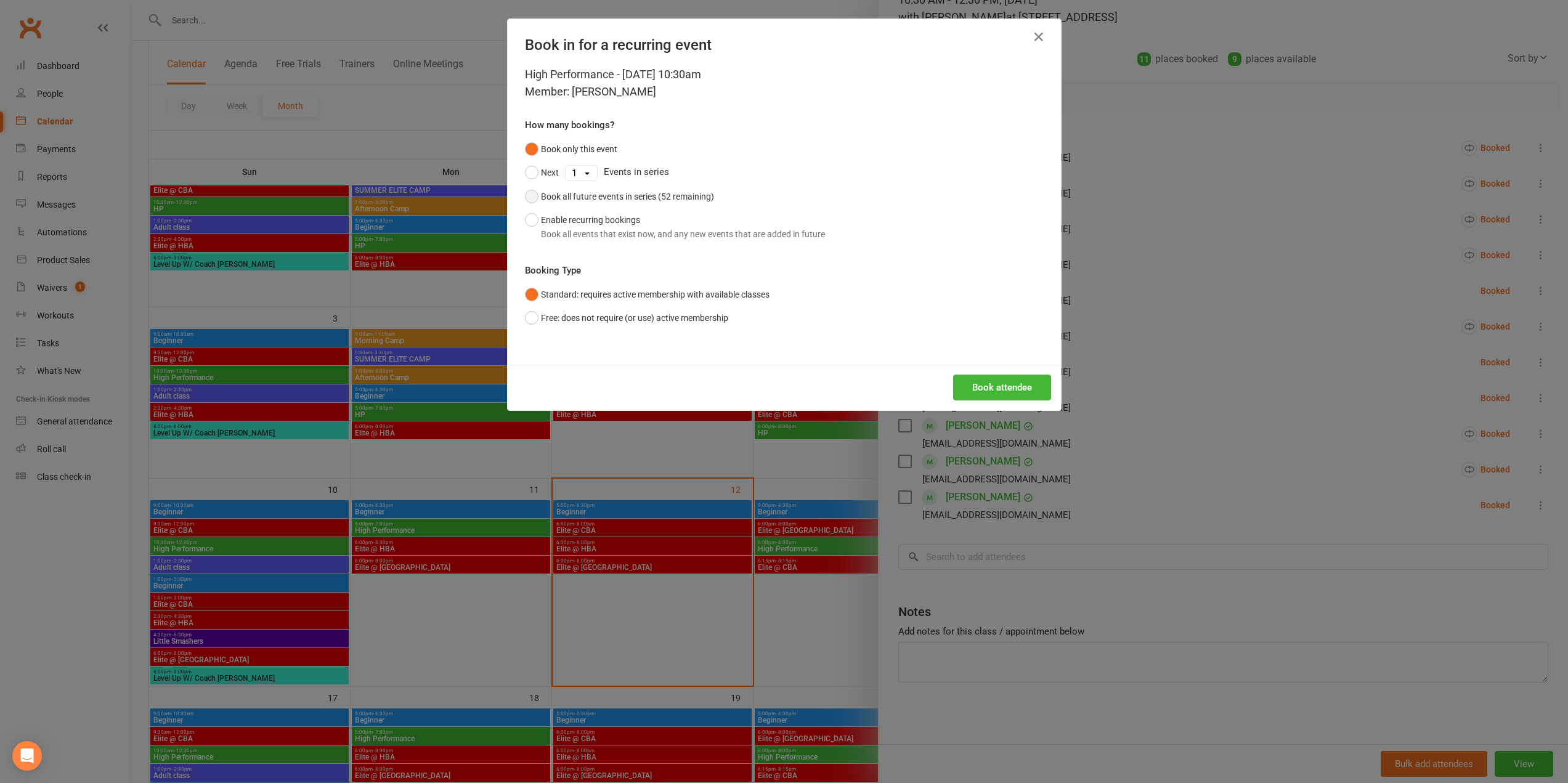
drag, startPoint x: 546, startPoint y: 203, endPoint x: 560, endPoint y: 206, distance: 14.3
click at [546, 203] on div "Book all future events in series (52 remaining)" at bounding box center [627, 197] width 173 height 14
click at [1010, 390] on button "Book attendee" at bounding box center [1002, 388] width 98 height 26
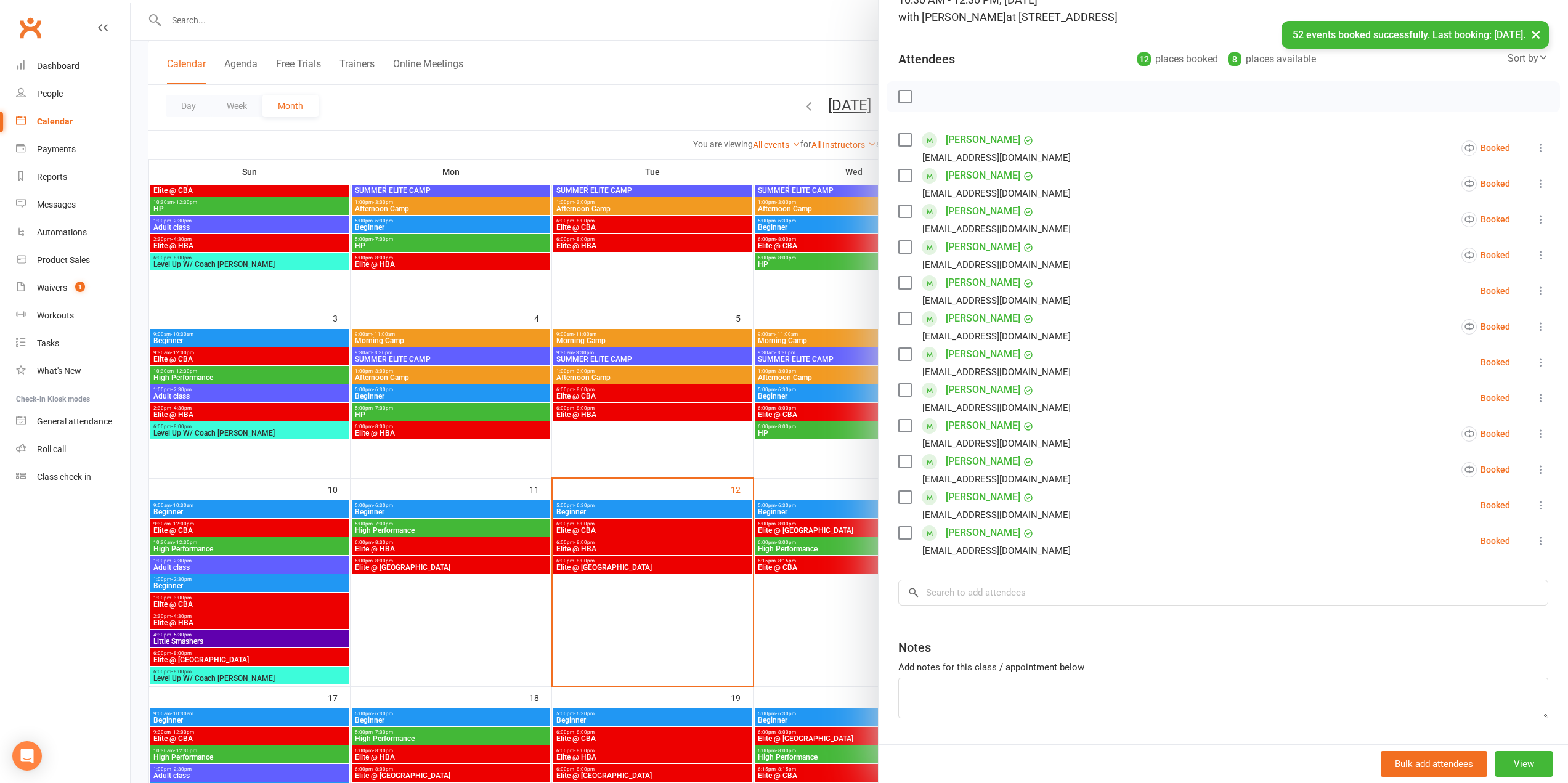
click at [1534, 541] on icon at bounding box center [1540, 541] width 12 height 12
click at [1435, 684] on link "Enable recurring bookings" at bounding box center [1475, 688] width 144 height 25
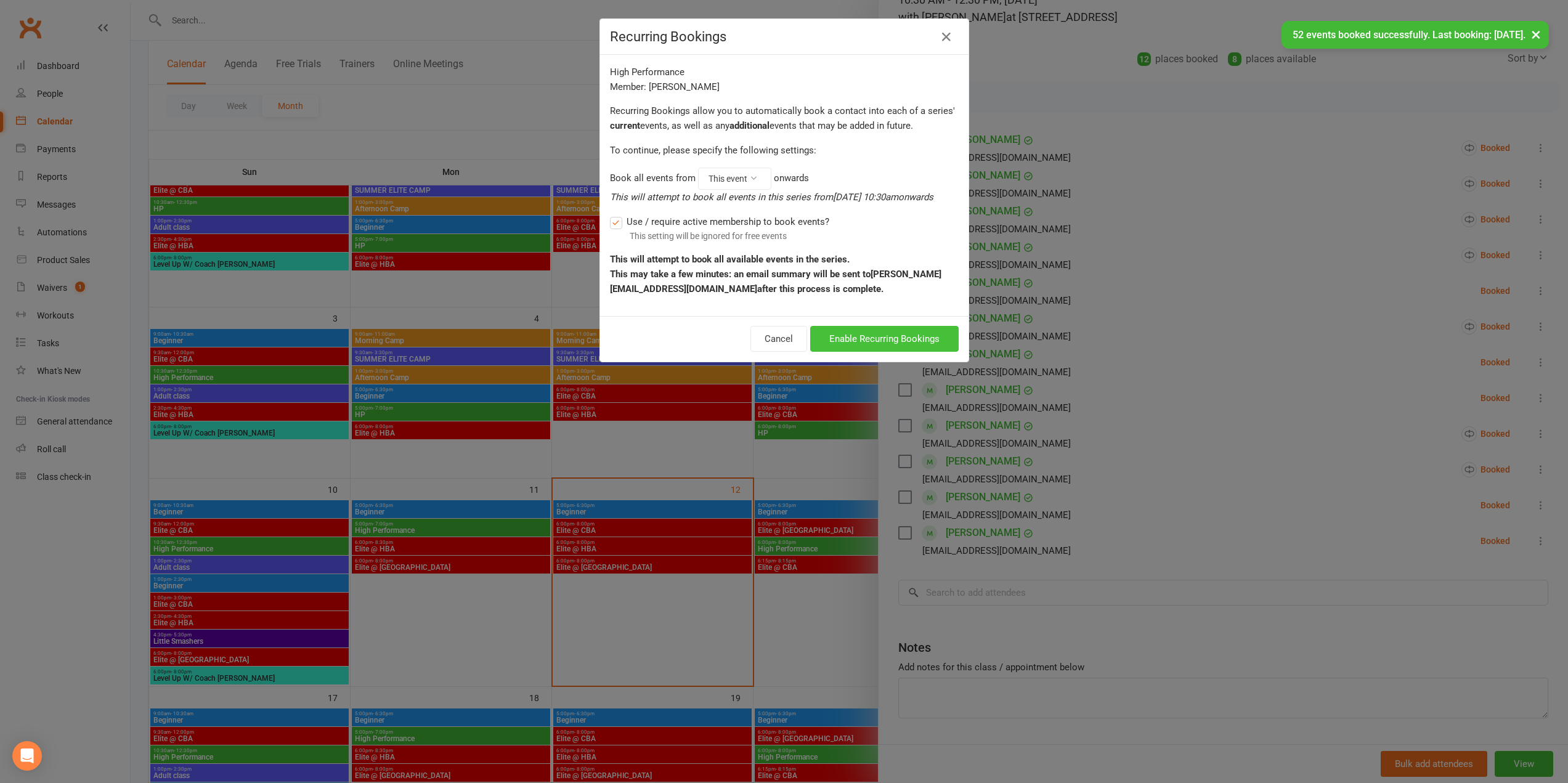
click at [847, 352] on button "Enable Recurring Bookings" at bounding box center [884, 339] width 149 height 26
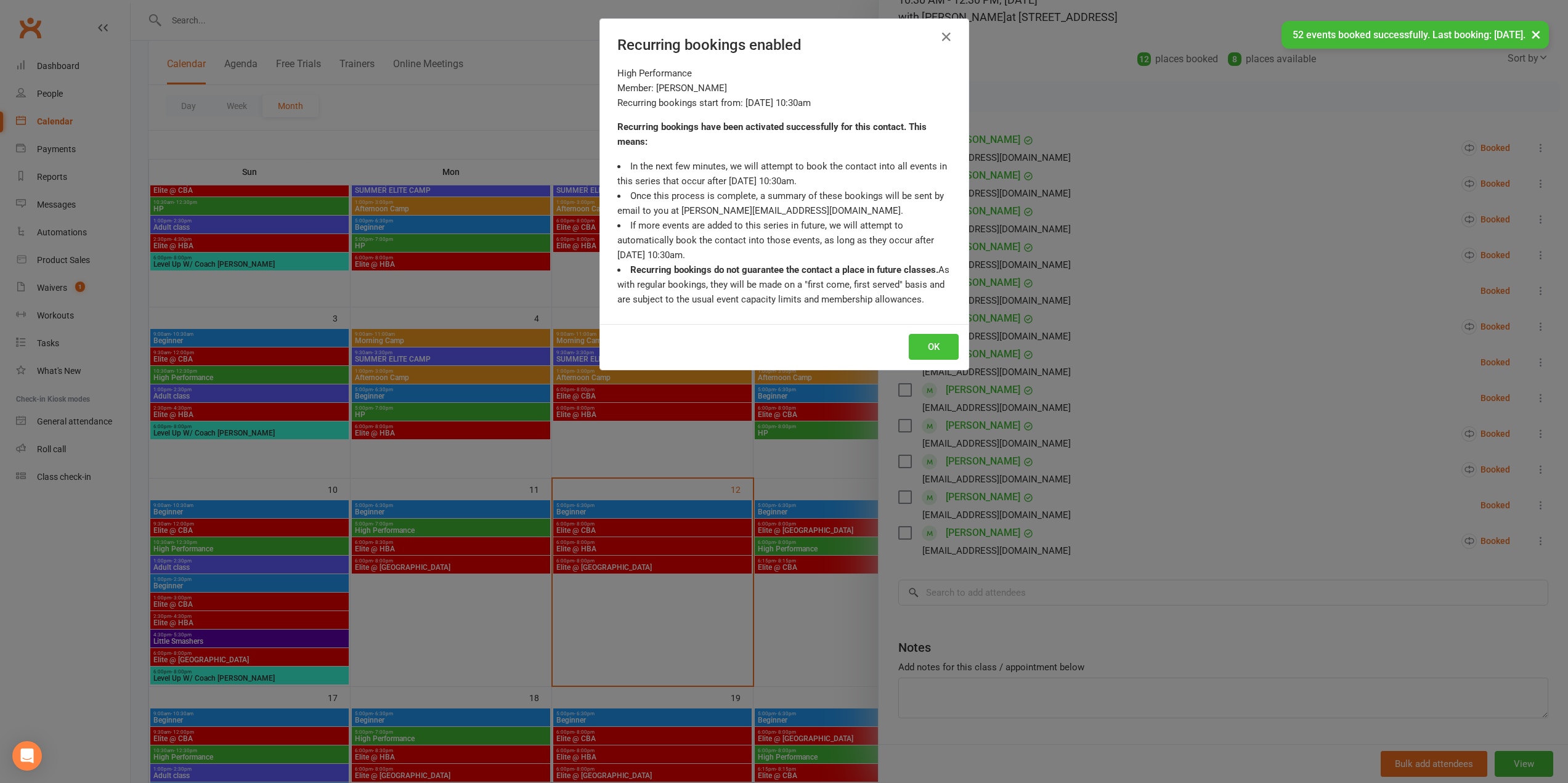
click at [924, 351] on button "OK" at bounding box center [933, 347] width 50 height 26
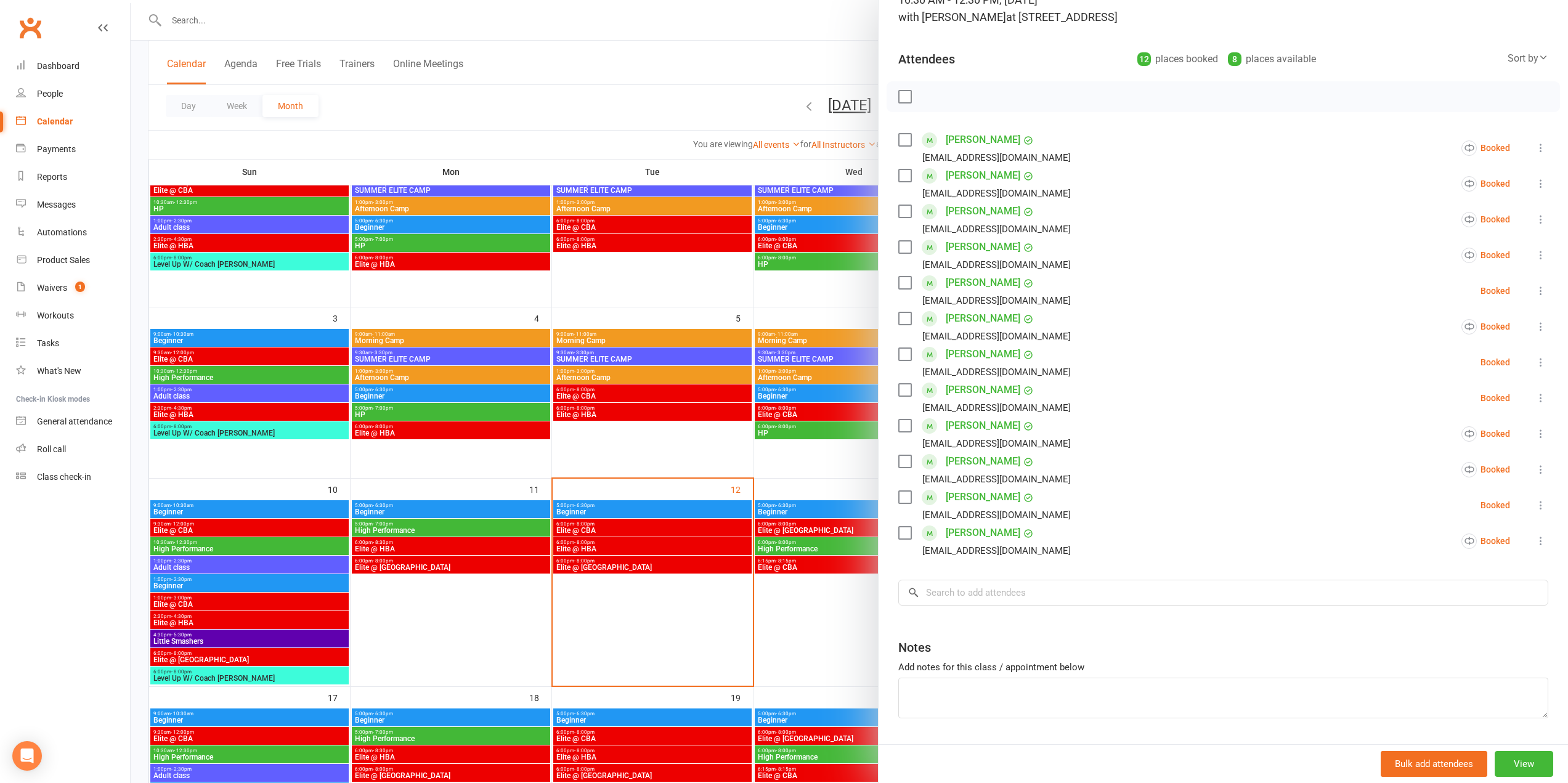
drag, startPoint x: 789, startPoint y: 123, endPoint x: 1116, endPoint y: 0, distance: 349.4
click at [789, 123] on div at bounding box center [849, 391] width 1437 height 783
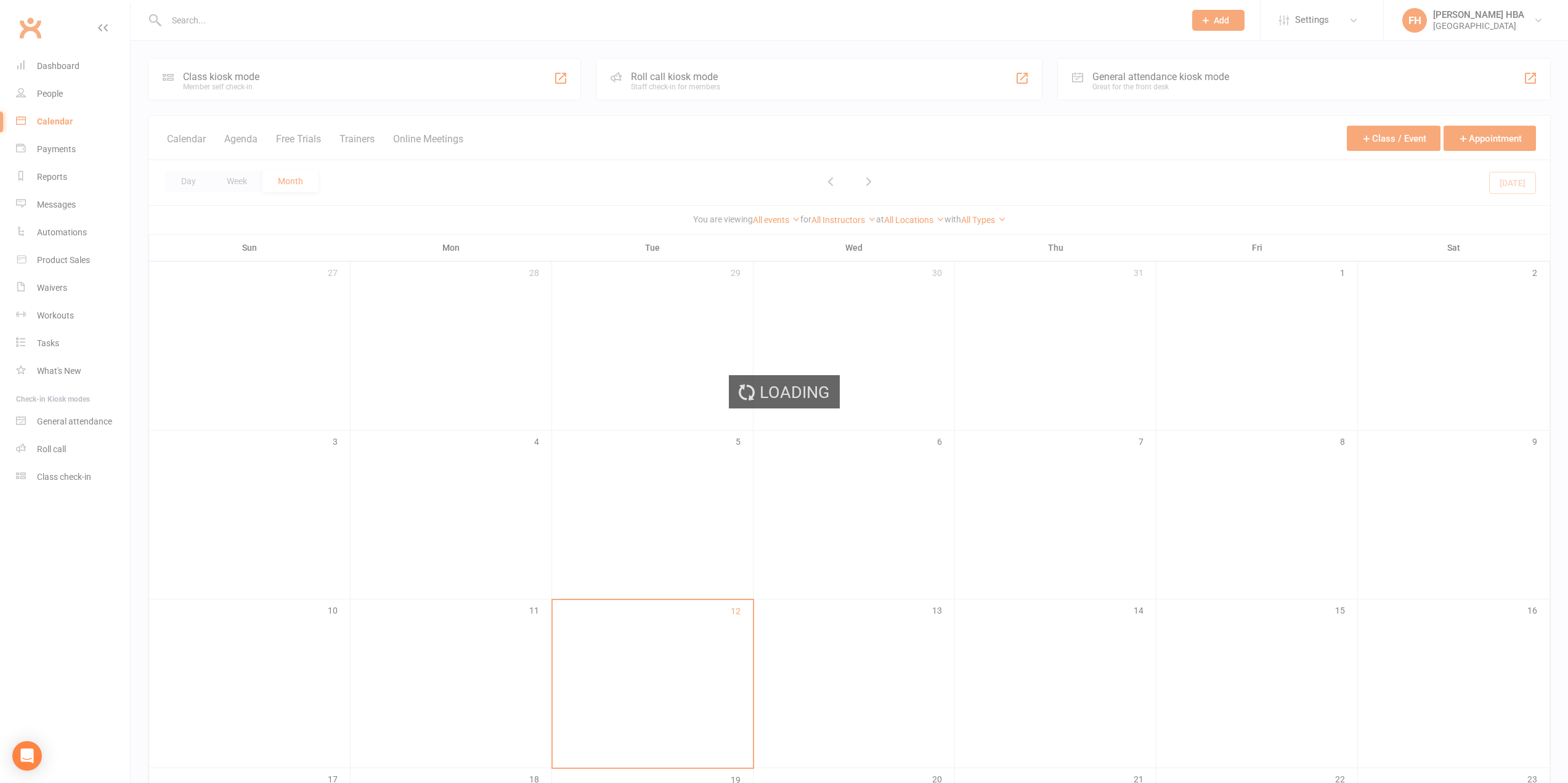
scroll to position [370, 0]
